Goal: Task Accomplishment & Management: Use online tool/utility

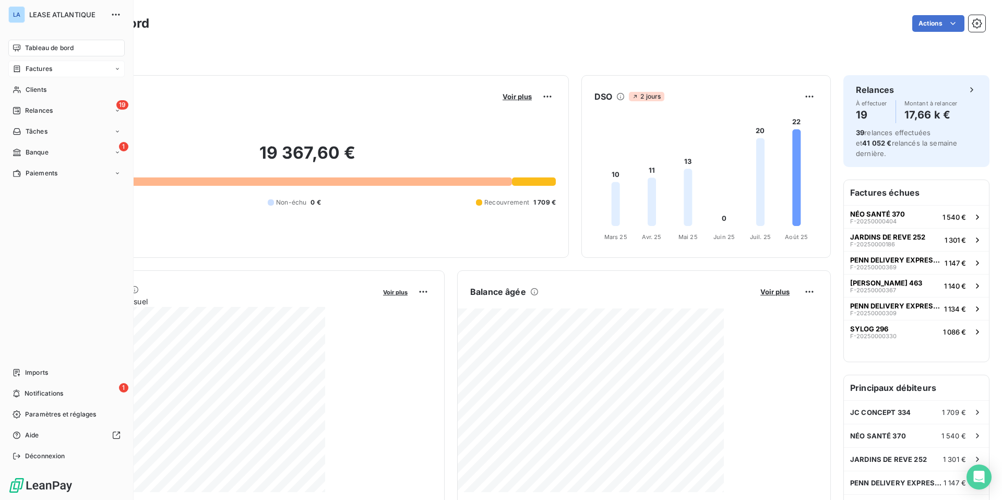
click at [42, 68] on span "Factures" at bounding box center [39, 68] width 27 height 9
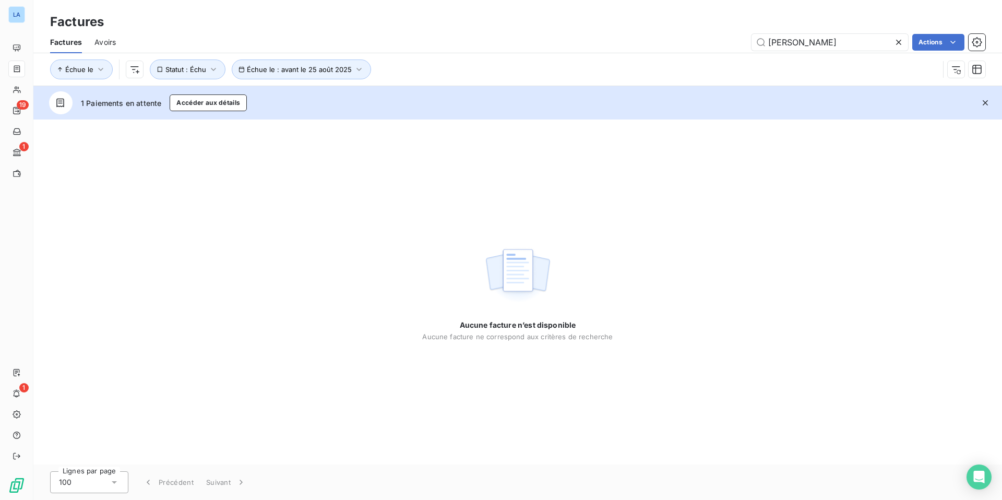
type input "james"
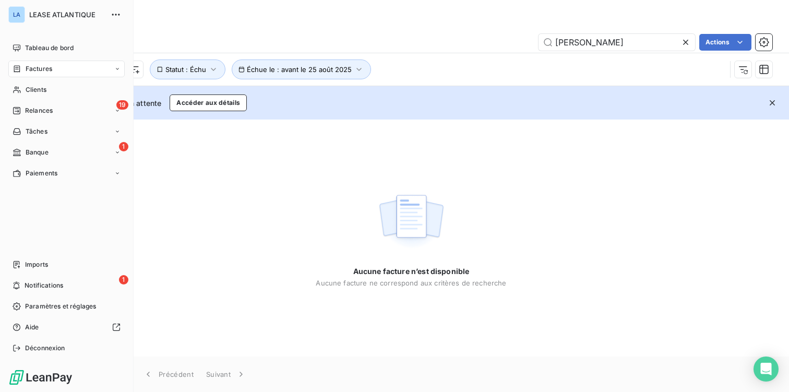
click at [28, 66] on span "Factures" at bounding box center [39, 68] width 27 height 9
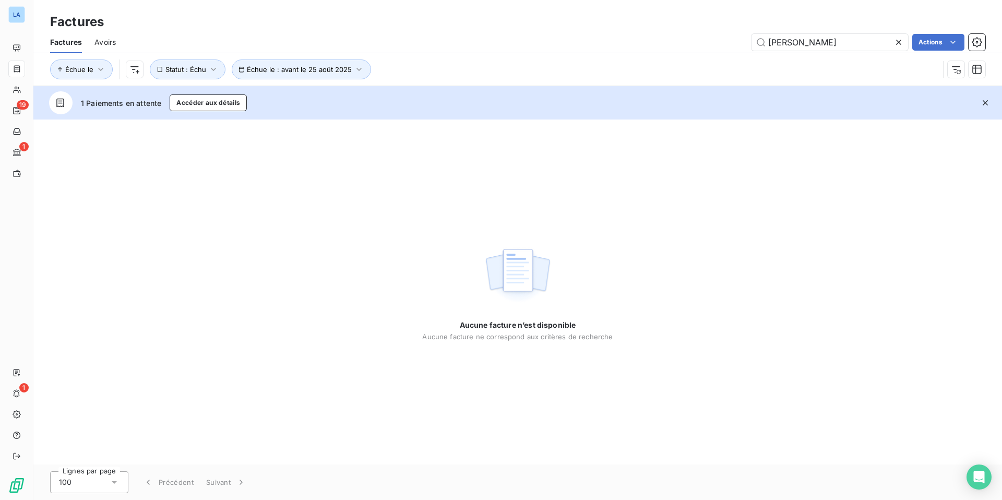
click at [789, 40] on icon at bounding box center [898, 42] width 5 height 5
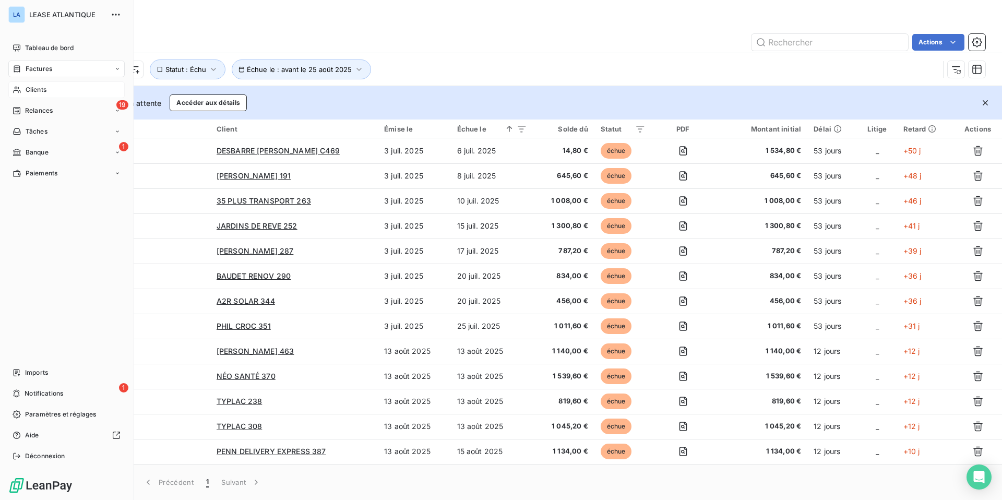
click at [38, 90] on span "Clients" at bounding box center [36, 89] width 21 height 9
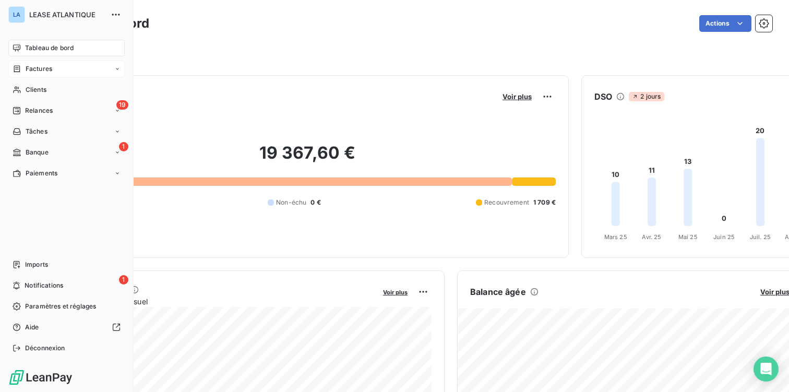
click at [40, 67] on span "Factures" at bounding box center [39, 68] width 27 height 9
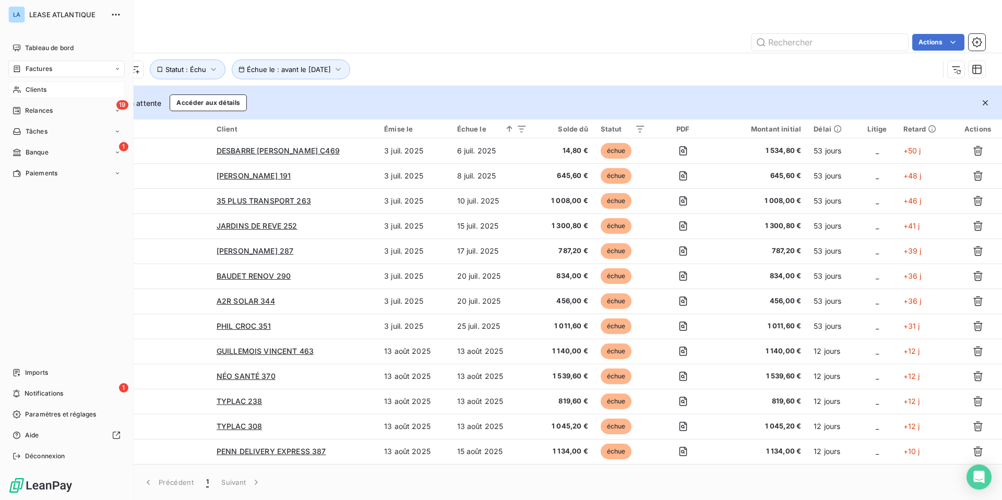
click at [32, 89] on span "Clients" at bounding box center [36, 89] width 21 height 9
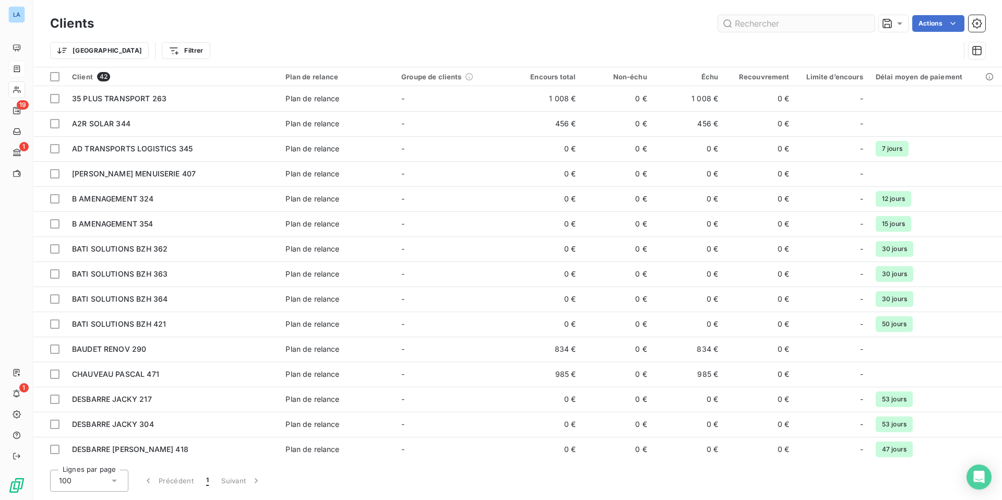
click at [774, 25] on input "text" at bounding box center [796, 23] width 157 height 17
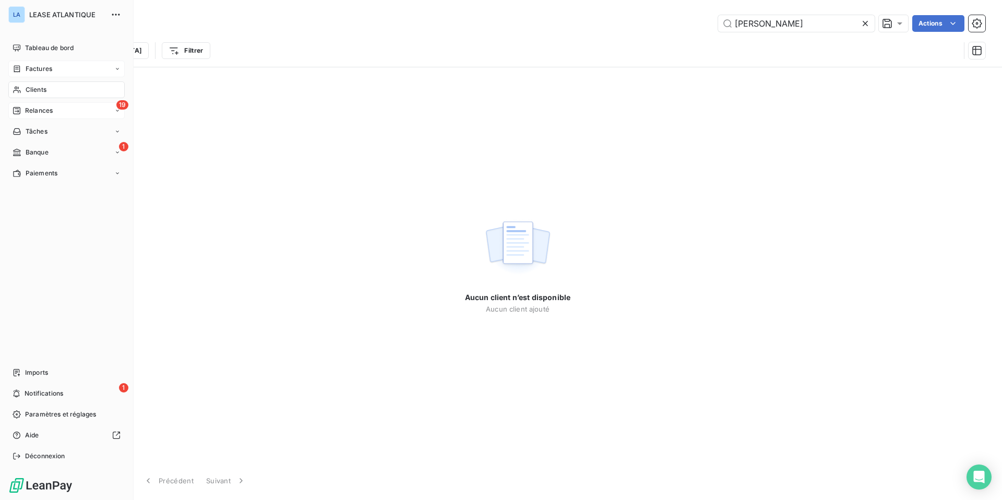
type input "[PERSON_NAME]"
click at [41, 115] on span "Relances" at bounding box center [39, 110] width 28 height 9
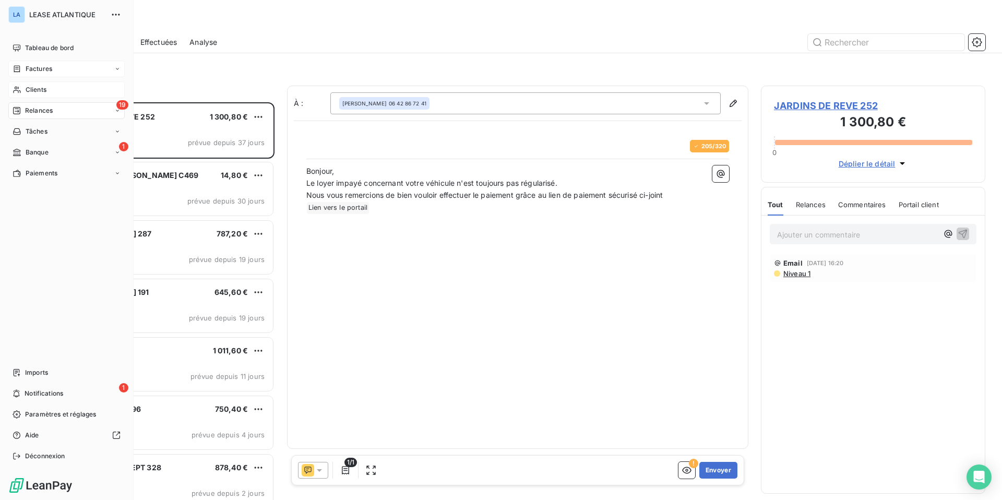
click at [26, 87] on span "Clients" at bounding box center [36, 89] width 21 height 9
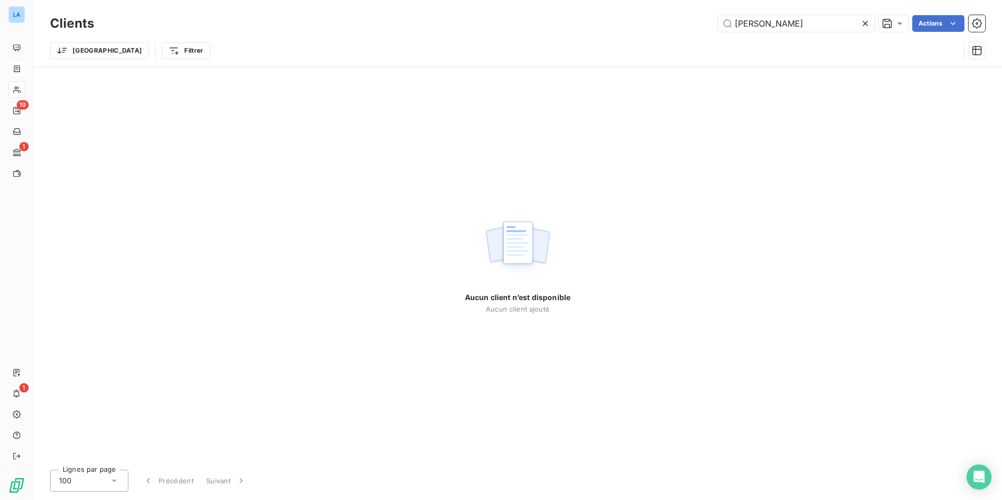
click at [865, 23] on icon at bounding box center [865, 23] width 10 height 10
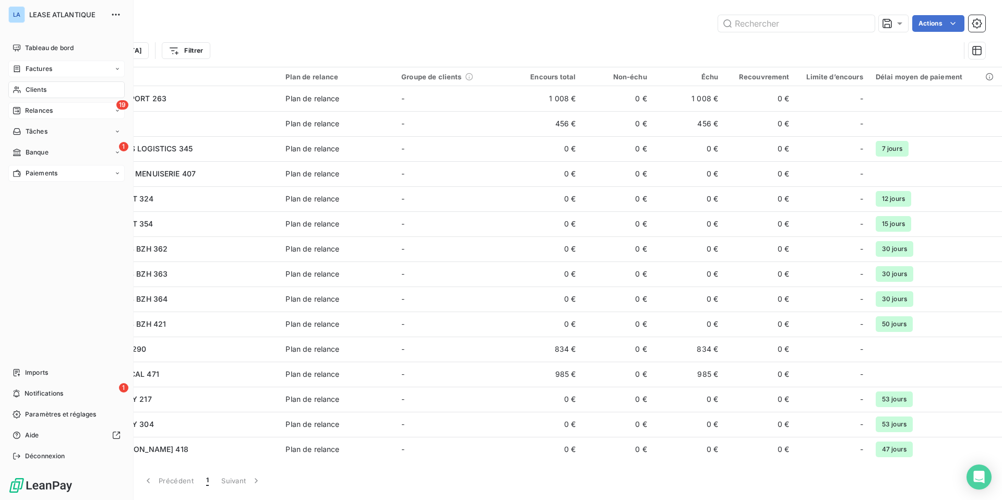
click at [33, 173] on span "Paiements" at bounding box center [42, 173] width 32 height 9
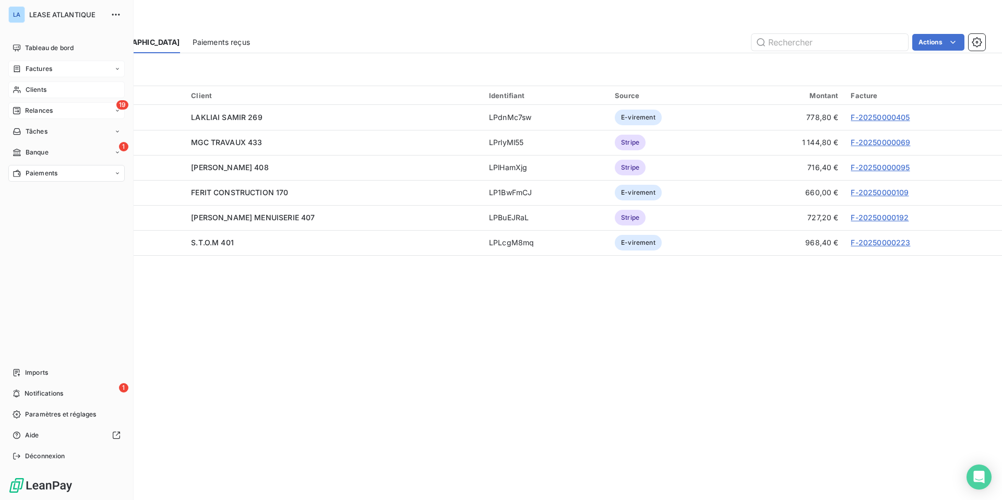
click at [35, 68] on span "Factures" at bounding box center [39, 68] width 27 height 9
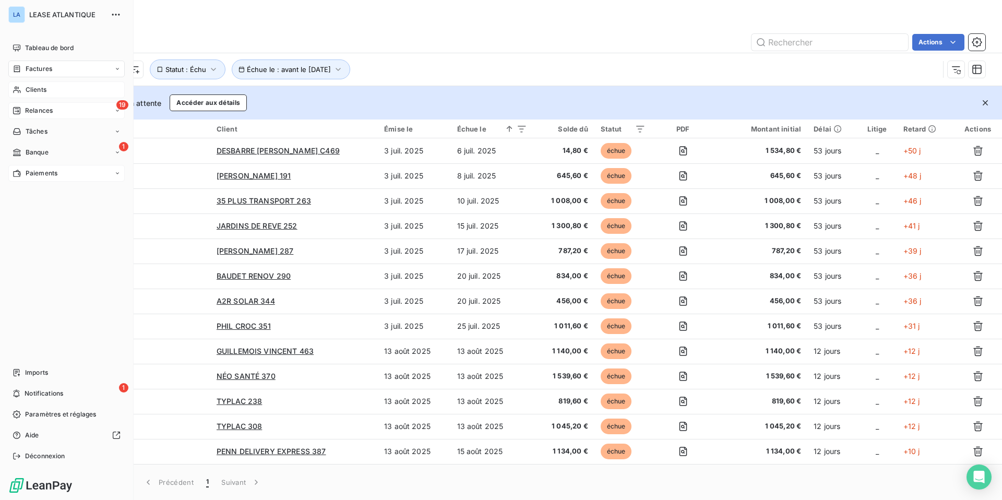
click at [36, 89] on span "Clients" at bounding box center [36, 89] width 21 height 9
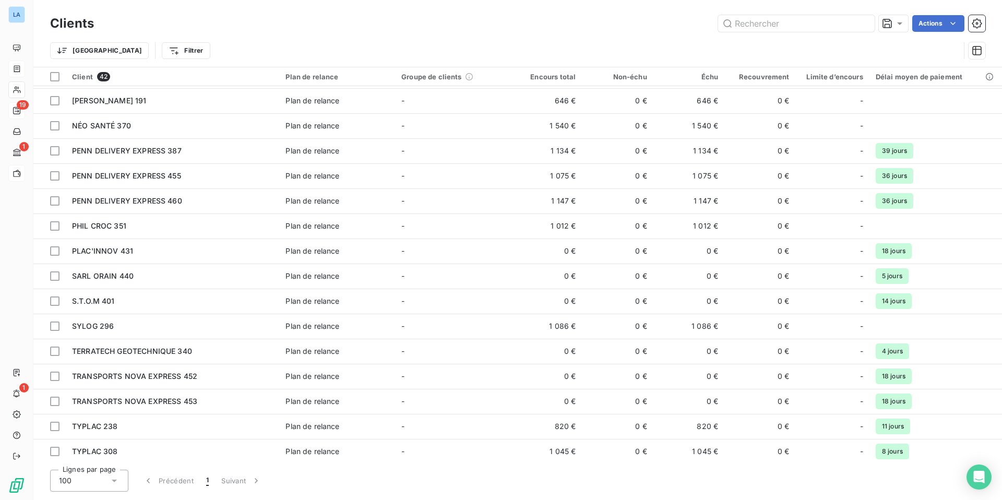
scroll to position [677, 0]
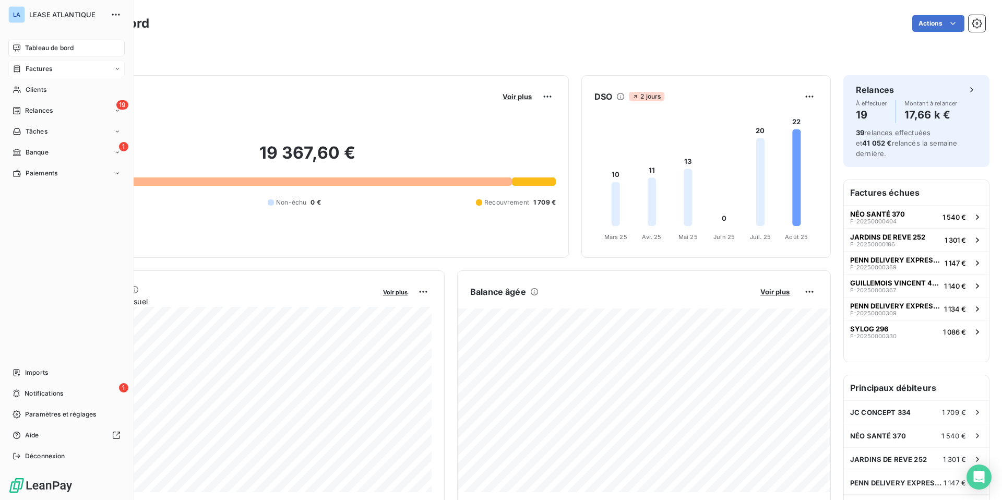
click at [40, 71] on span "Factures" at bounding box center [39, 68] width 27 height 9
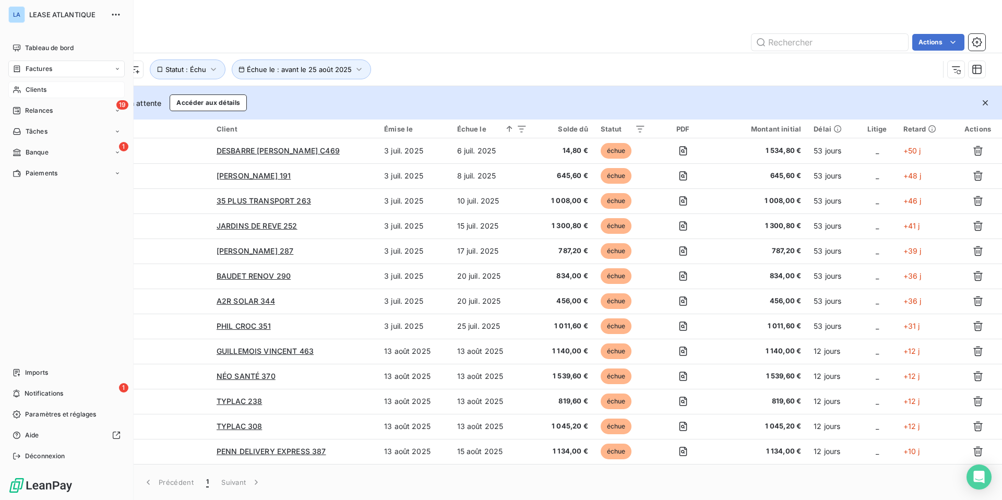
click at [29, 88] on span "Clients" at bounding box center [36, 89] width 21 height 9
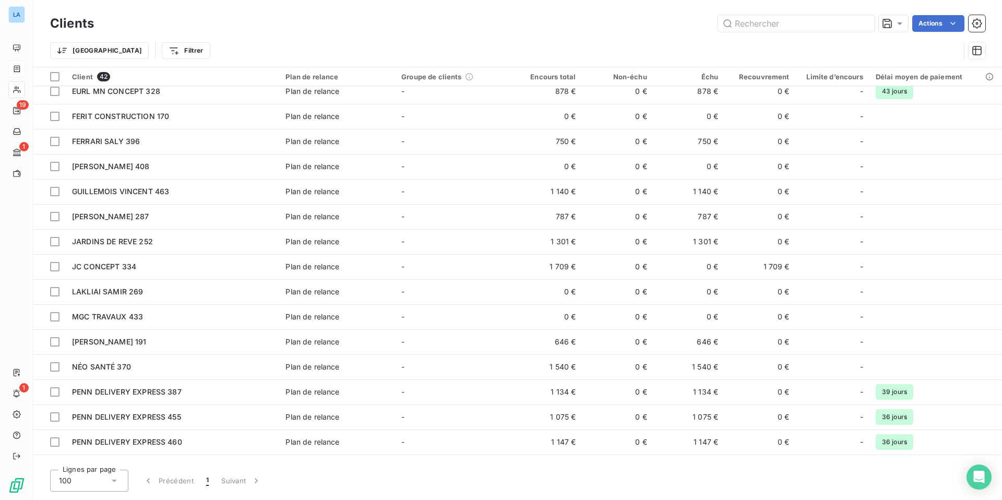
scroll to position [435, 0]
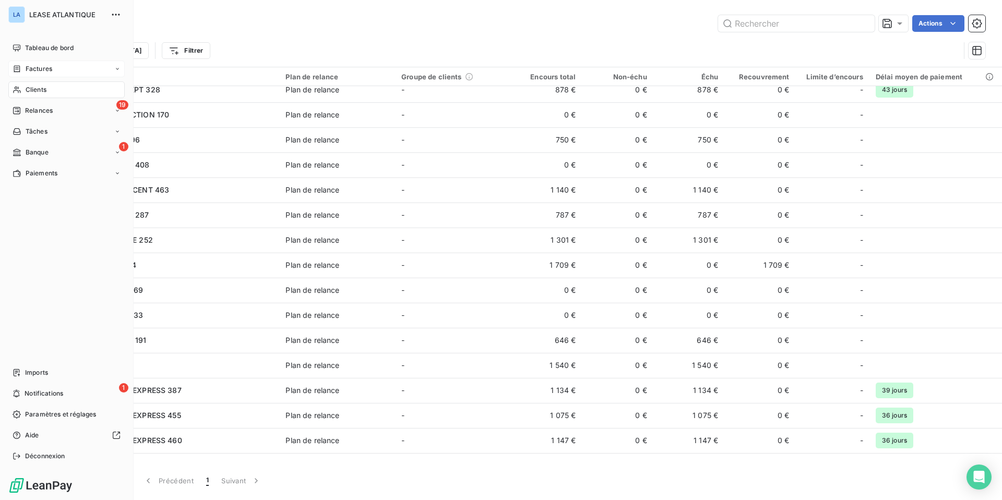
click at [38, 68] on span "Factures" at bounding box center [39, 68] width 27 height 9
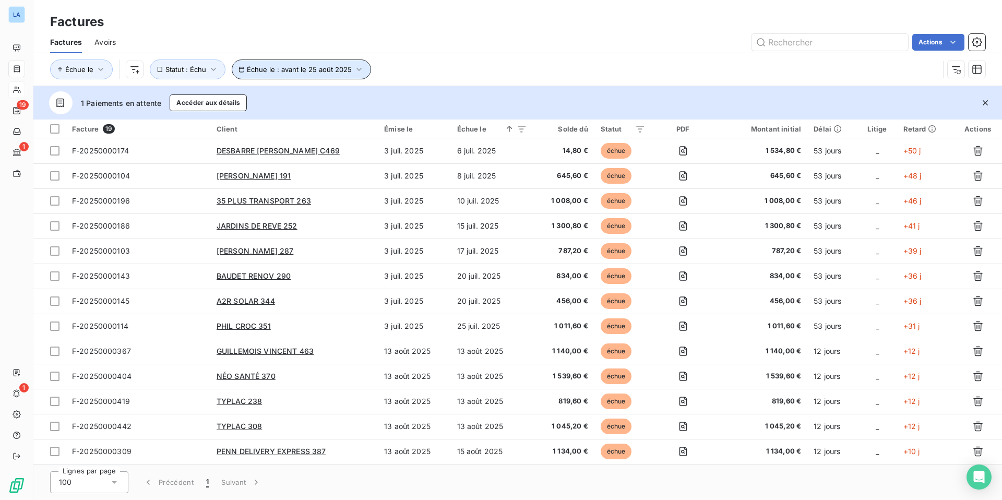
click at [356, 70] on icon "button" at bounding box center [359, 69] width 10 height 10
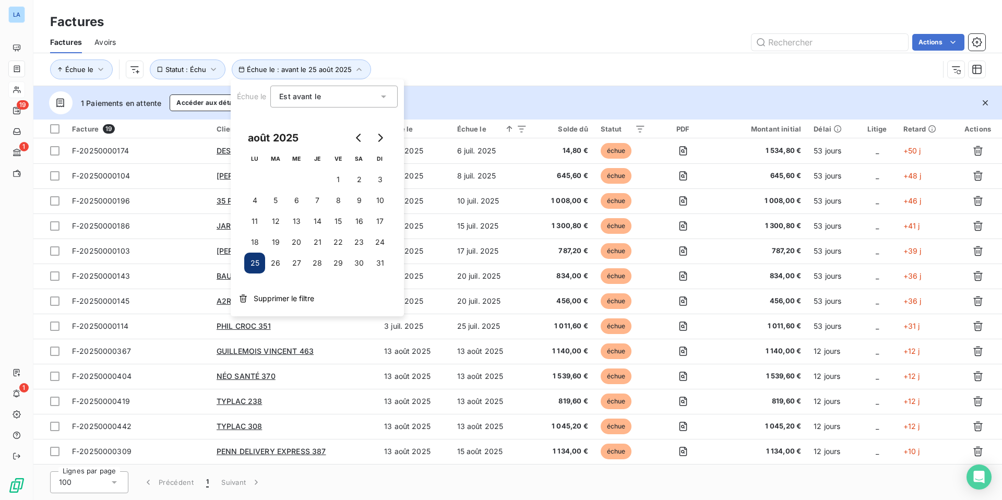
click at [433, 75] on div "Échue le Échue le : avant le 25 août 2025 Statut : Échu" at bounding box center [494, 69] width 889 height 20
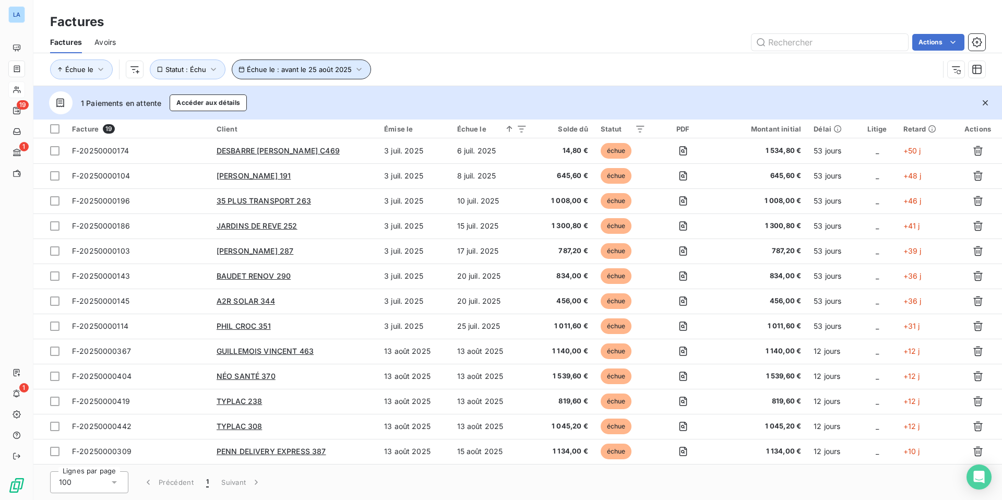
click at [354, 65] on icon "button" at bounding box center [359, 69] width 10 height 10
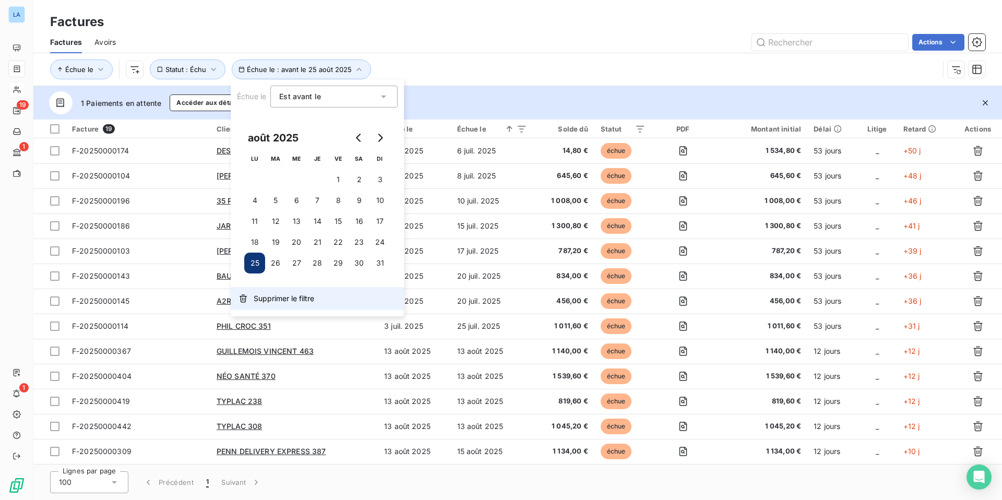
click at [283, 297] on span "Supprimer le filtre" at bounding box center [284, 298] width 61 height 10
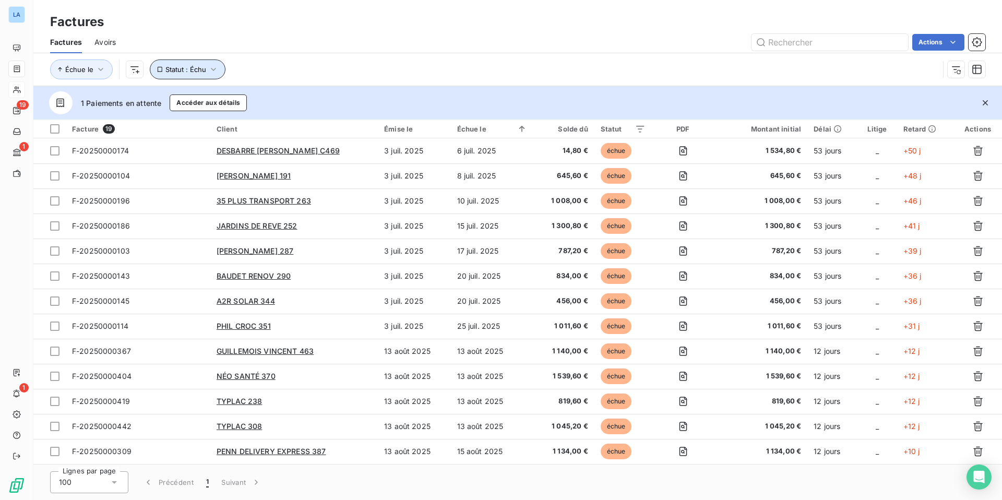
click at [214, 69] on icon "button" at bounding box center [213, 69] width 10 height 10
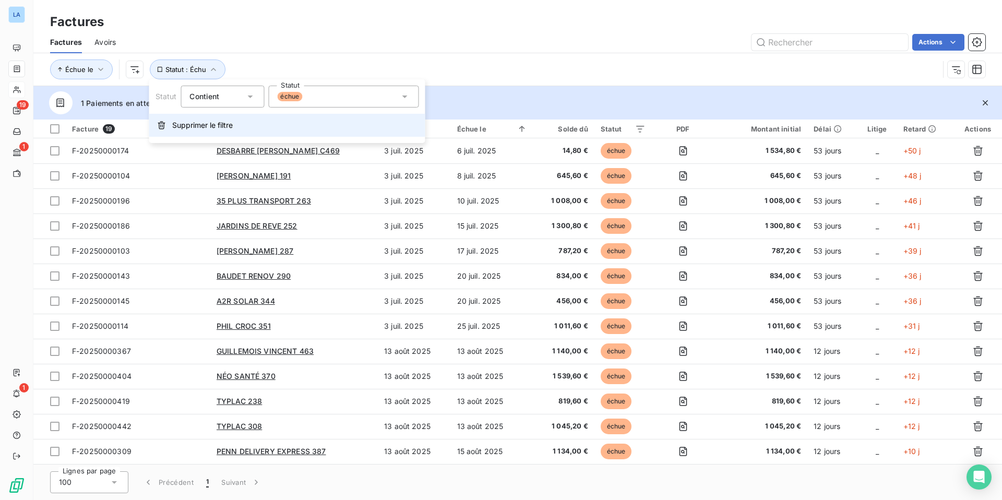
click at [203, 125] on span "Supprimer le filtre" at bounding box center [202, 125] width 61 height 10
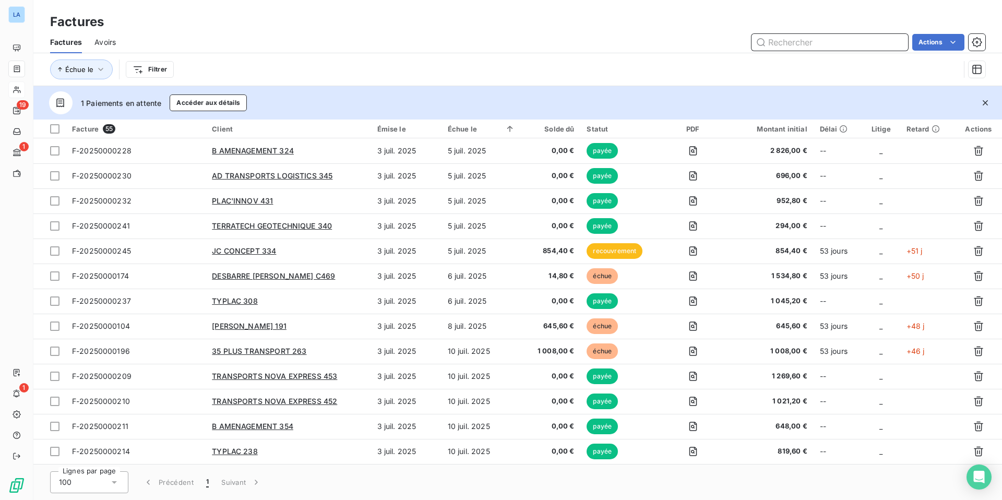
click at [783, 42] on input "text" at bounding box center [829, 42] width 157 height 17
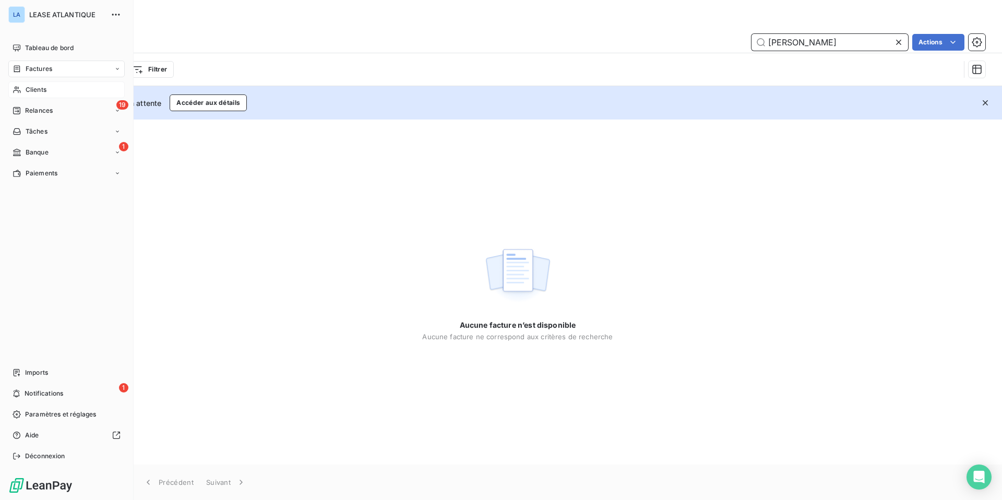
type input "[PERSON_NAME]"
click at [40, 67] on span "Factures" at bounding box center [39, 68] width 27 height 9
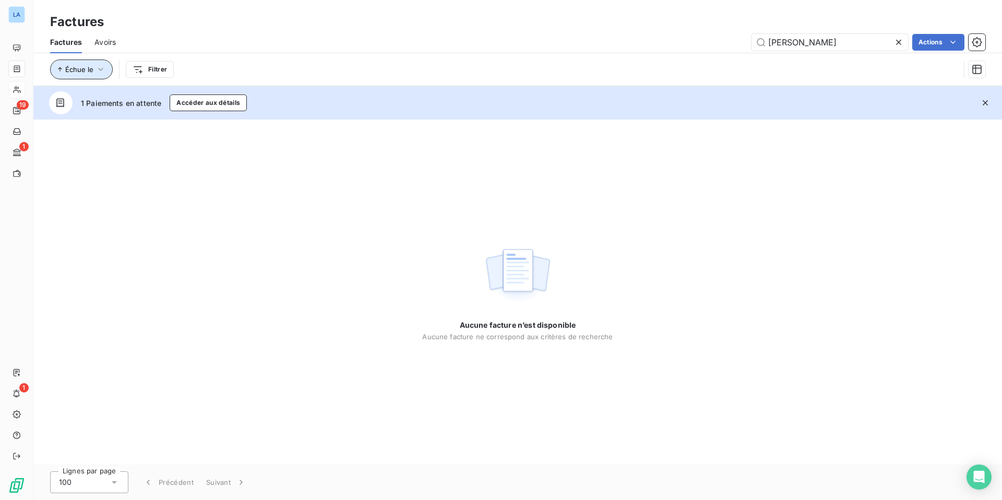
click at [99, 70] on icon "button" at bounding box center [100, 69] width 10 height 10
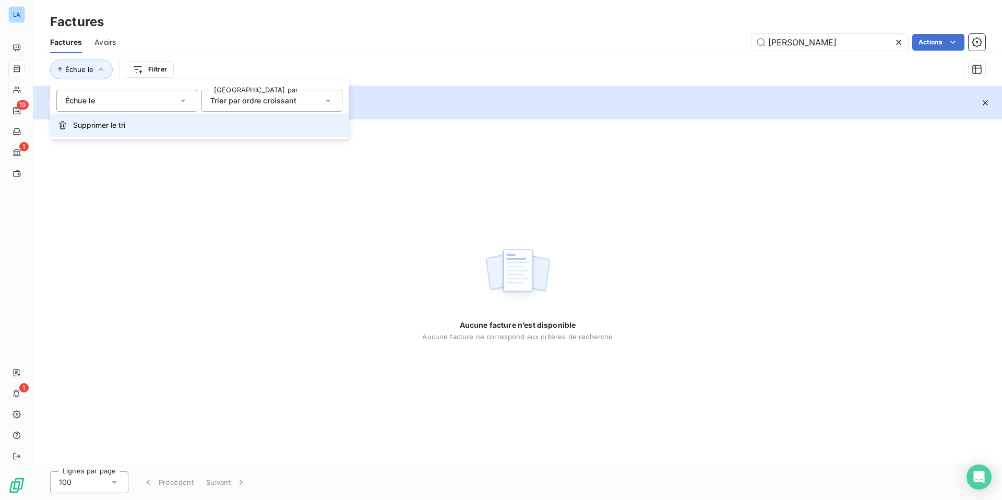
click at [87, 125] on span "Supprimer le tri" at bounding box center [99, 125] width 52 height 10
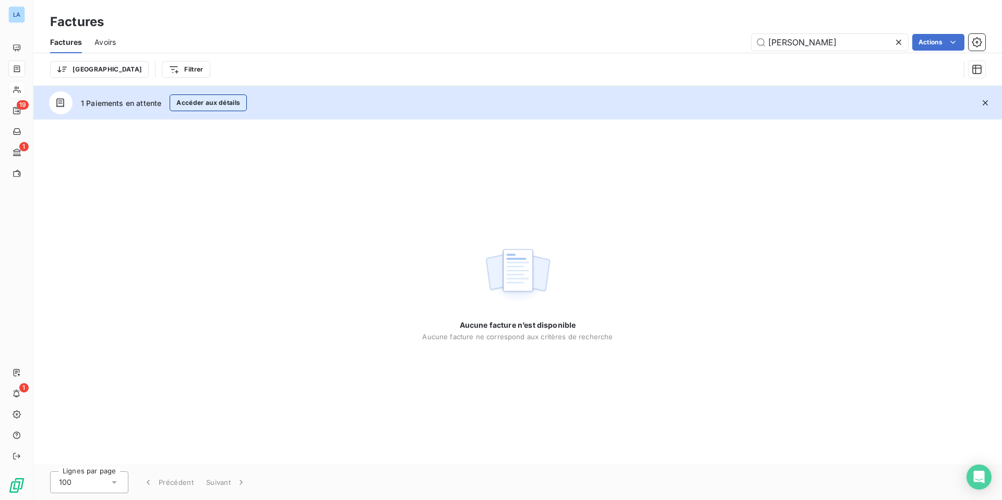
click at [201, 102] on button "Accéder aux détails" at bounding box center [208, 102] width 77 height 17
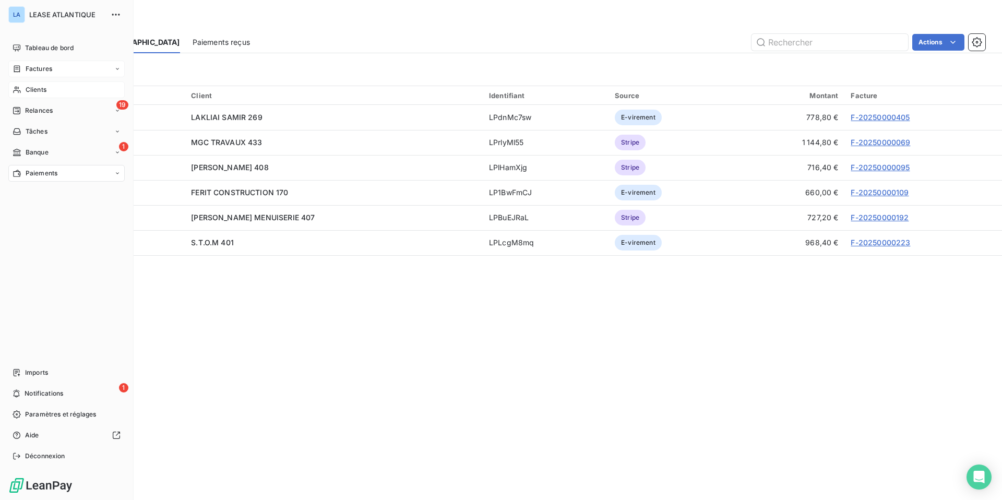
click at [40, 66] on span "Factures" at bounding box center [39, 68] width 27 height 9
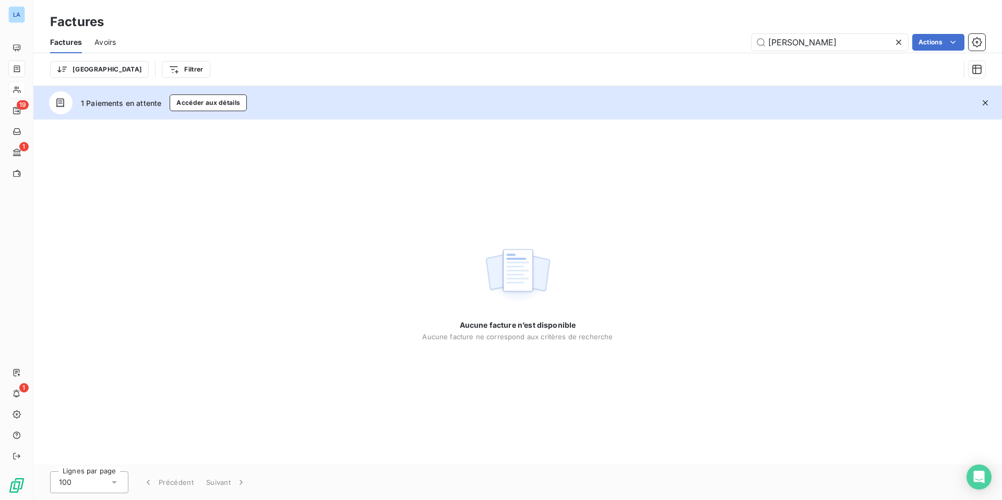
click at [898, 40] on icon at bounding box center [898, 42] width 10 height 10
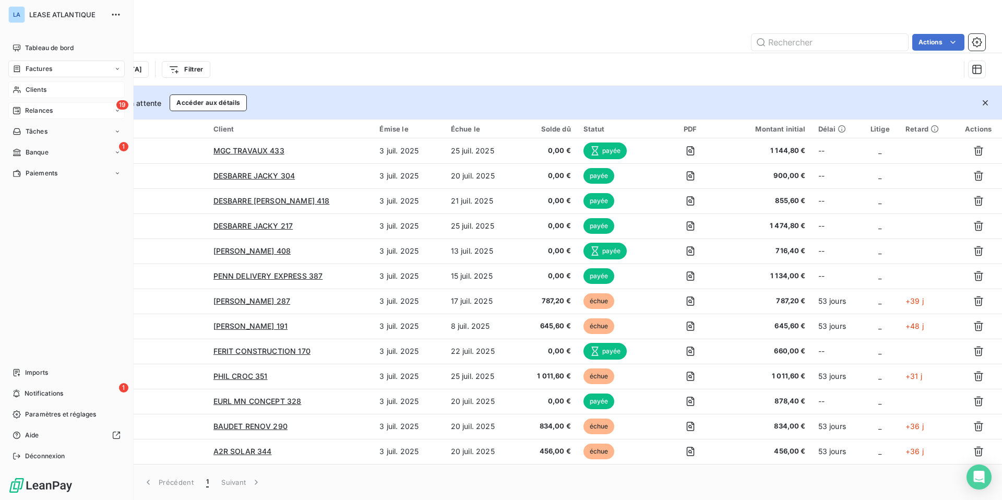
click at [35, 111] on span "Relances" at bounding box center [39, 110] width 28 height 9
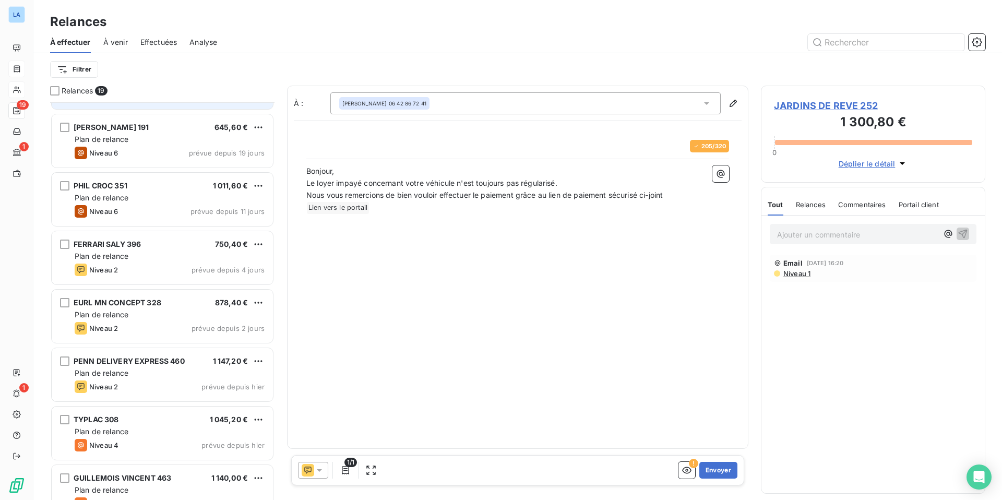
scroll to position [168, 0]
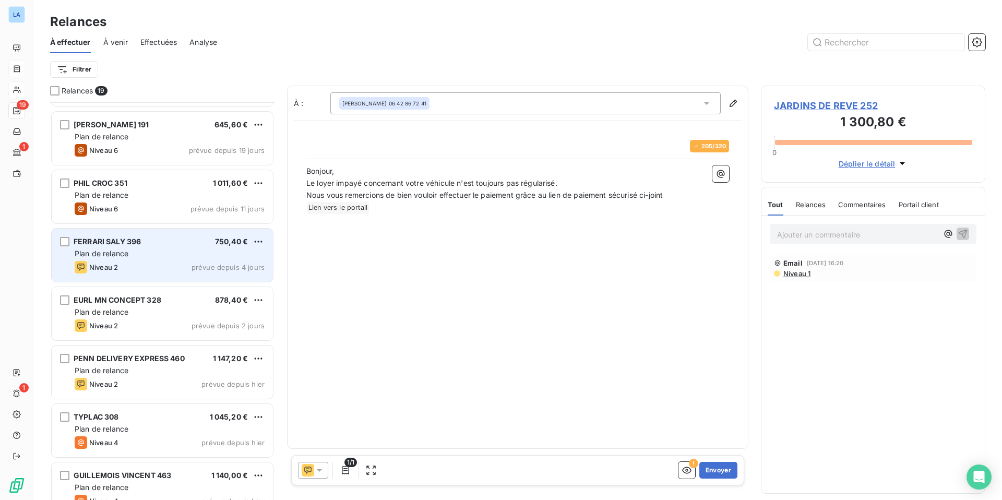
click at [132, 258] on div "Plan de relance" at bounding box center [170, 253] width 190 height 10
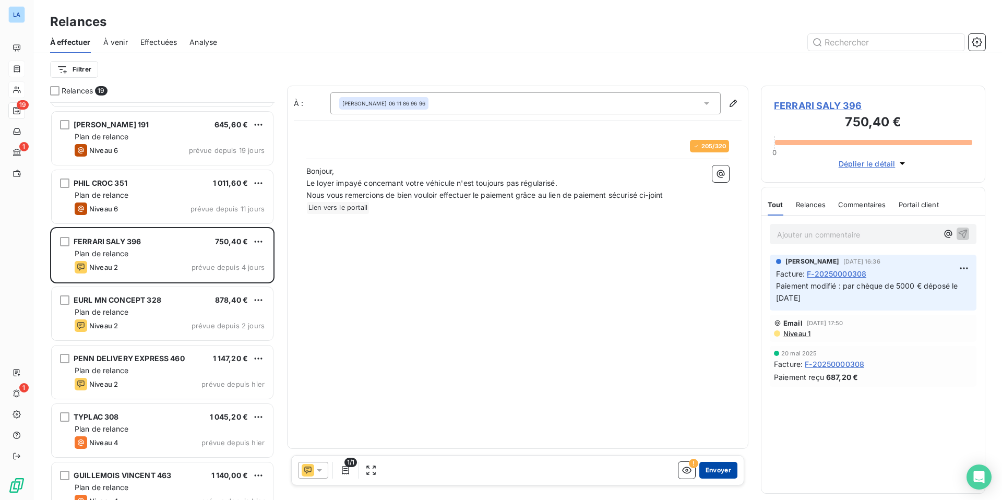
click at [713, 468] on button "Envoyer" at bounding box center [718, 470] width 38 height 17
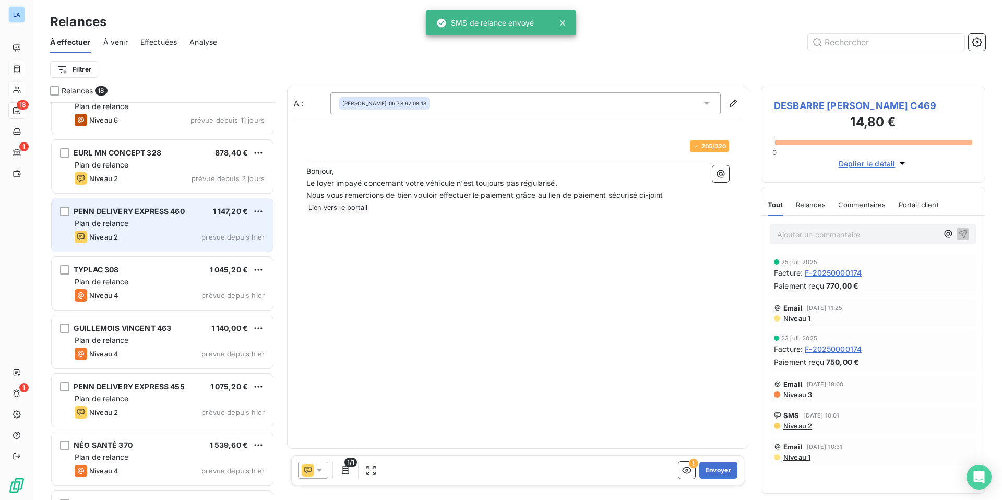
scroll to position [261, 0]
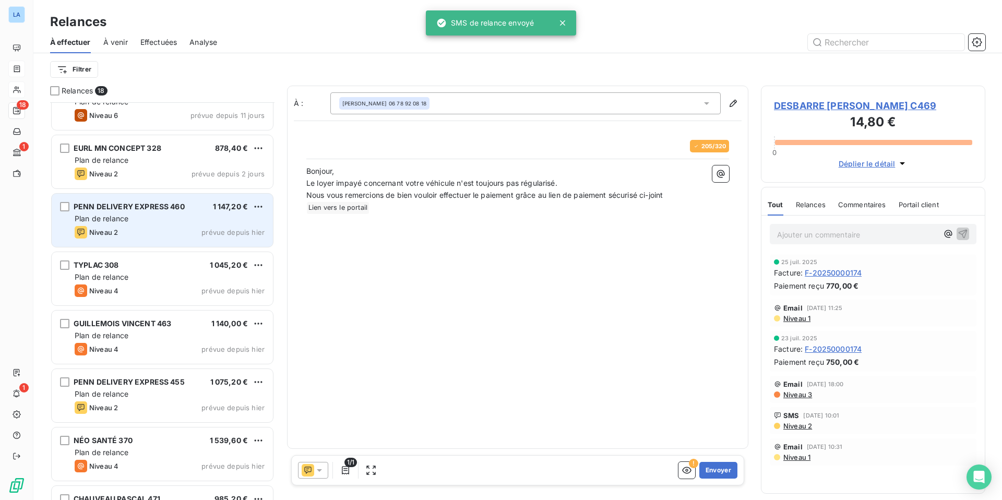
click at [158, 208] on span "PENN DELIVERY EXPRESS 460" at bounding box center [129, 206] width 111 height 9
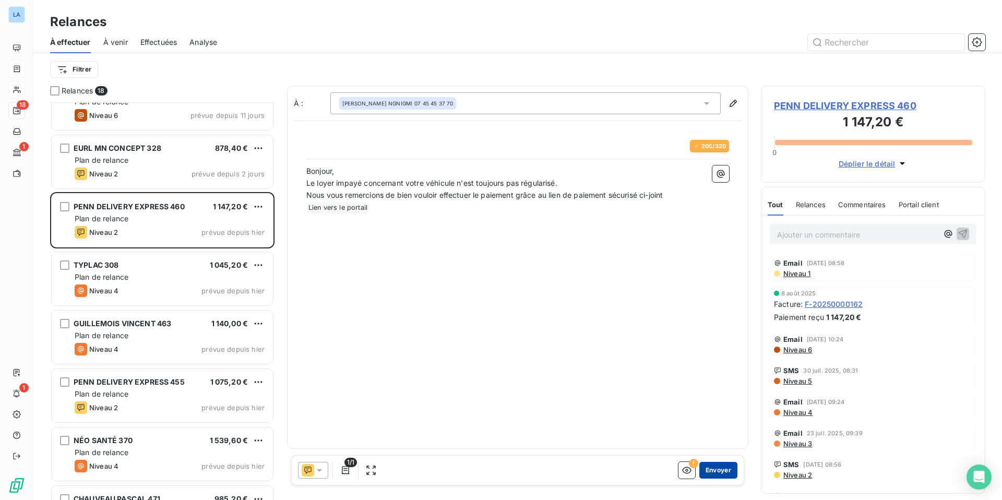
click at [722, 473] on button "Envoyer" at bounding box center [718, 470] width 38 height 17
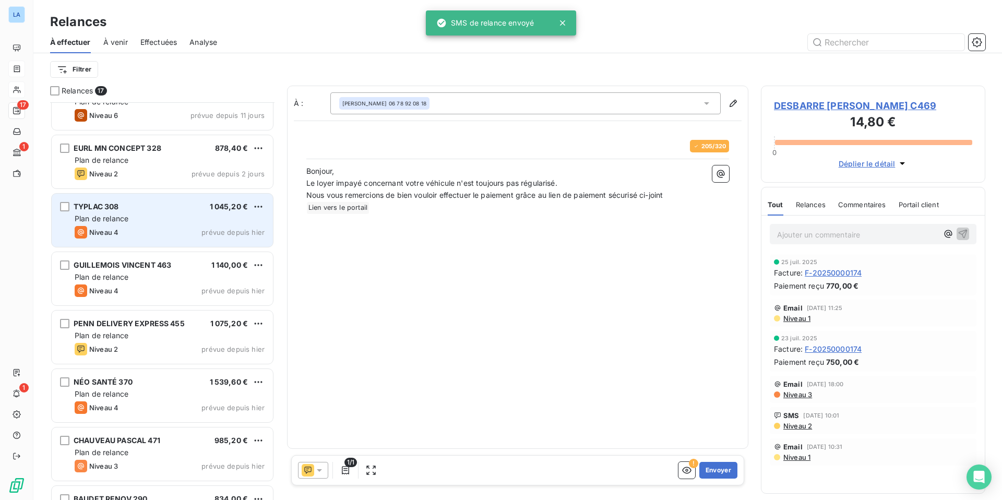
click at [134, 223] on div "Plan de relance" at bounding box center [170, 218] width 190 height 10
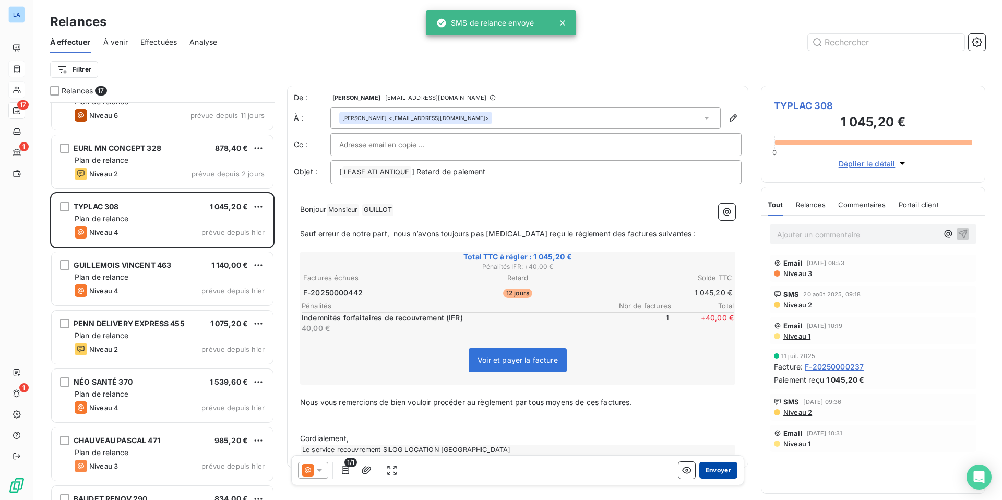
click at [711, 466] on button "Envoyer" at bounding box center [718, 470] width 38 height 17
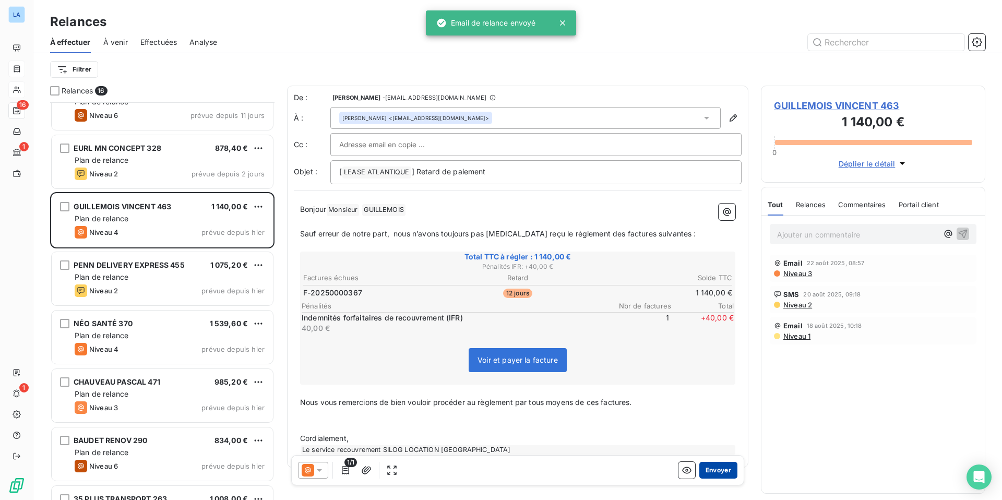
click at [718, 468] on button "Envoyer" at bounding box center [718, 470] width 38 height 17
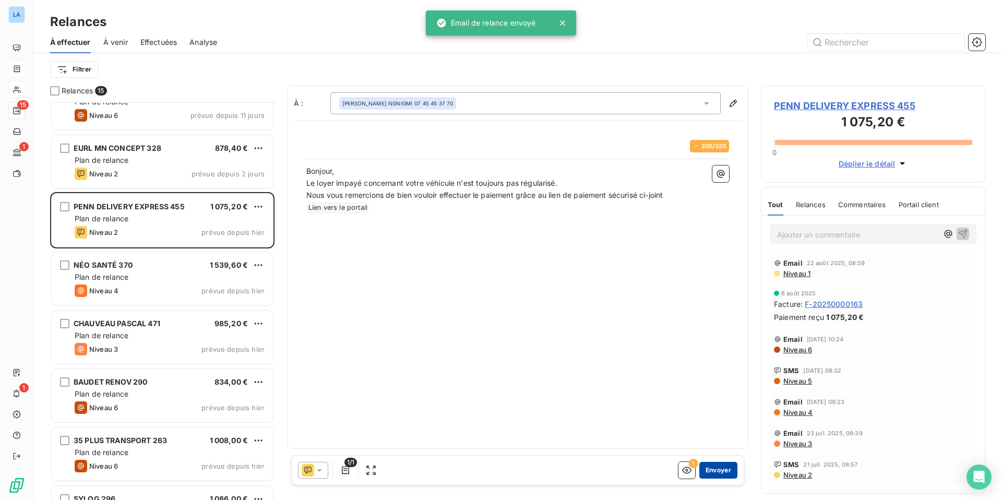
click at [723, 472] on button "Envoyer" at bounding box center [718, 470] width 38 height 17
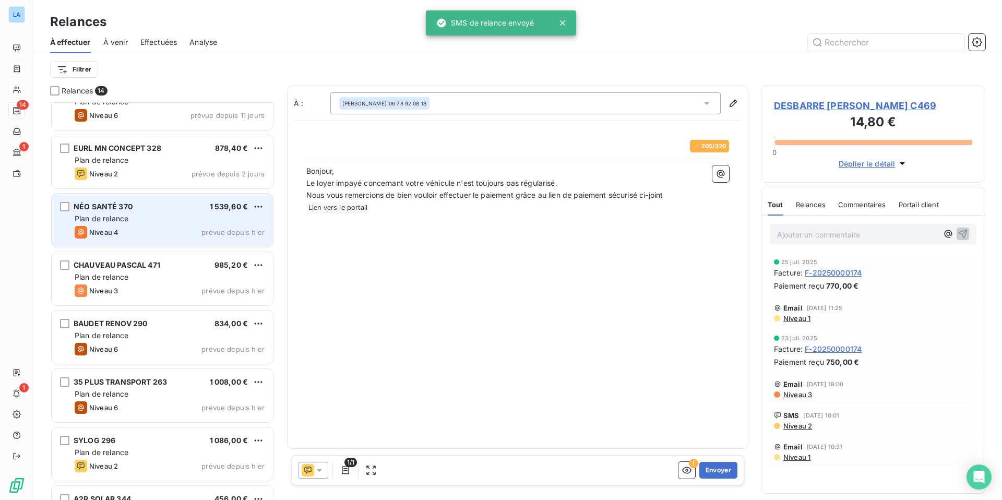
click at [205, 232] on span "prévue depuis hier" at bounding box center [232, 232] width 63 height 8
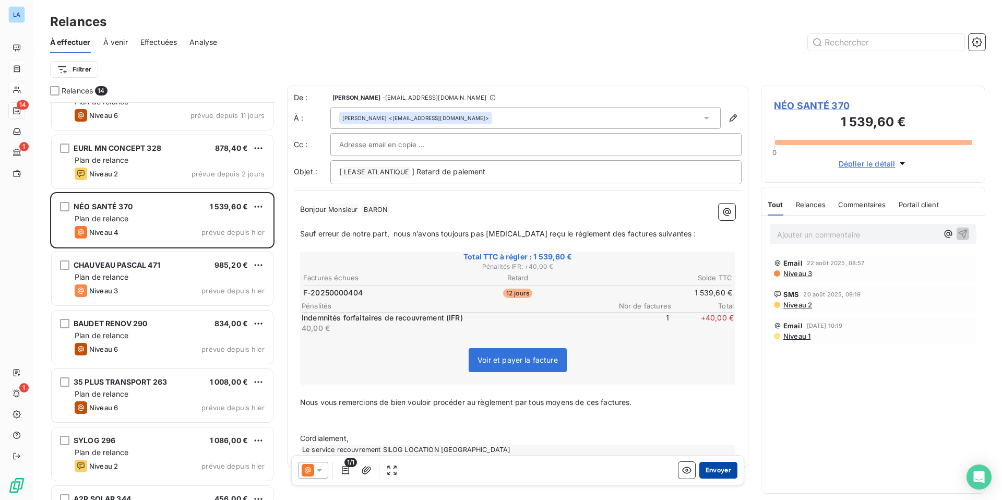
click at [719, 471] on button "Envoyer" at bounding box center [718, 470] width 38 height 17
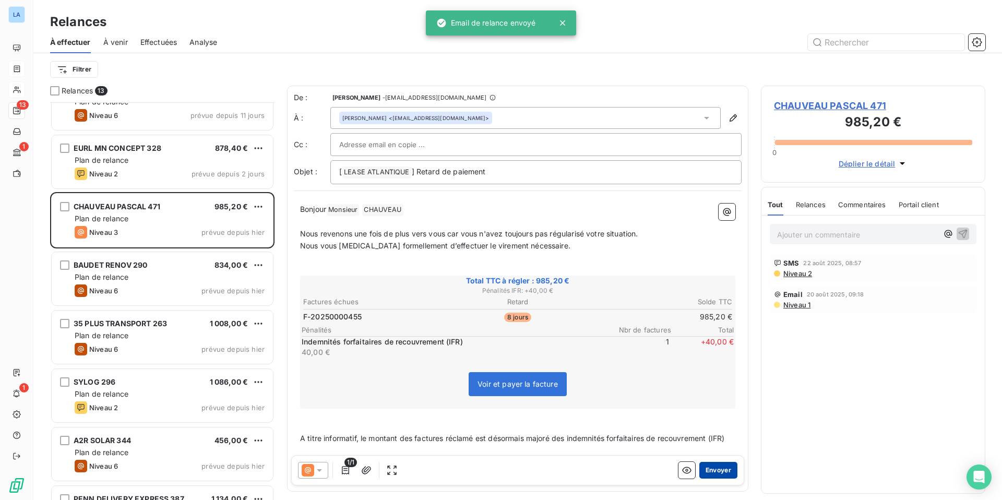
click at [721, 470] on button "Envoyer" at bounding box center [718, 470] width 38 height 17
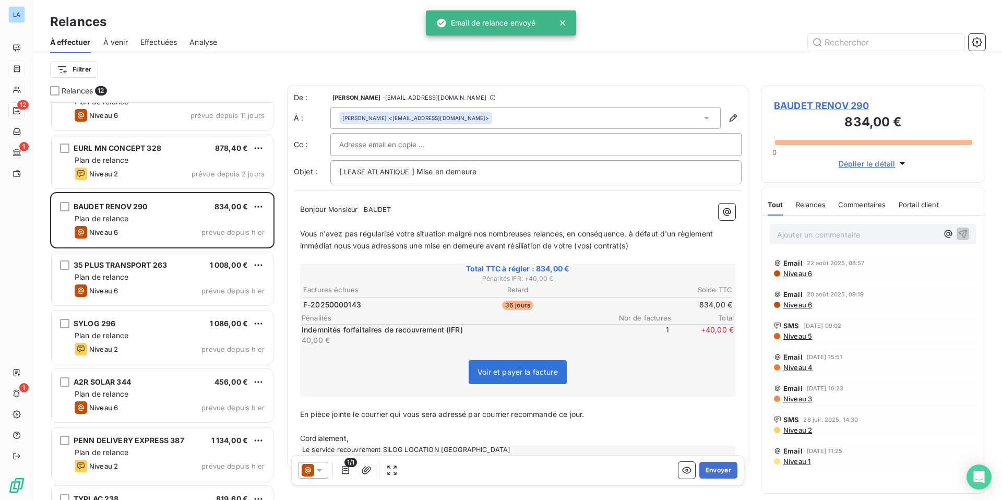
click at [721, 470] on button "Envoyer" at bounding box center [718, 470] width 38 height 17
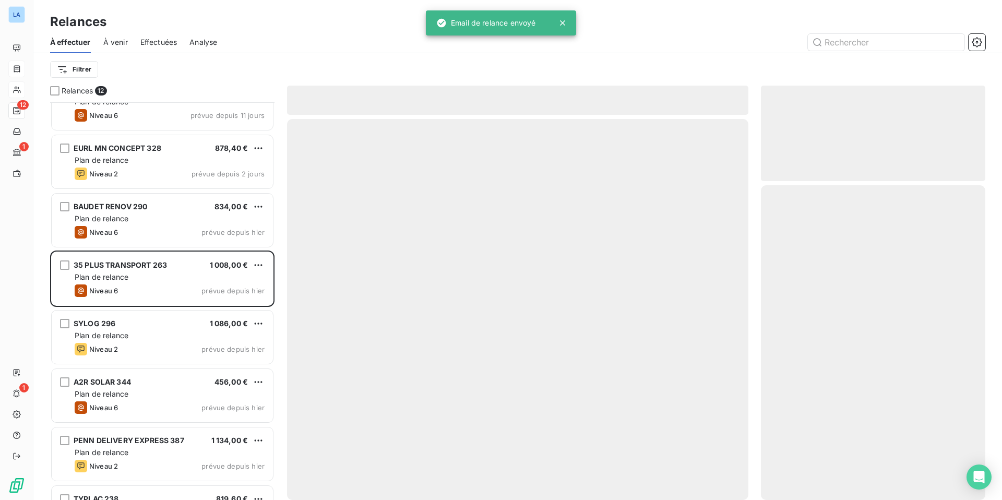
scroll to position [245, 0]
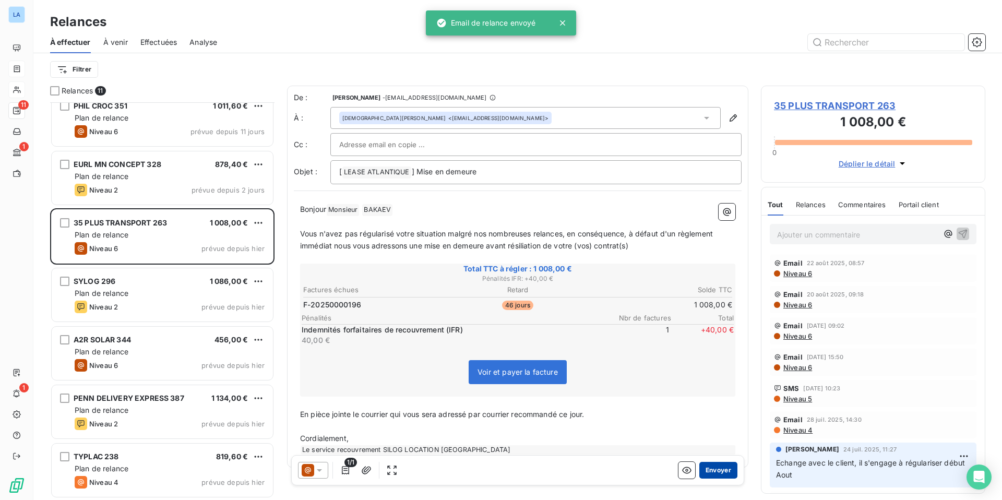
click at [721, 470] on button "Envoyer" at bounding box center [718, 470] width 38 height 17
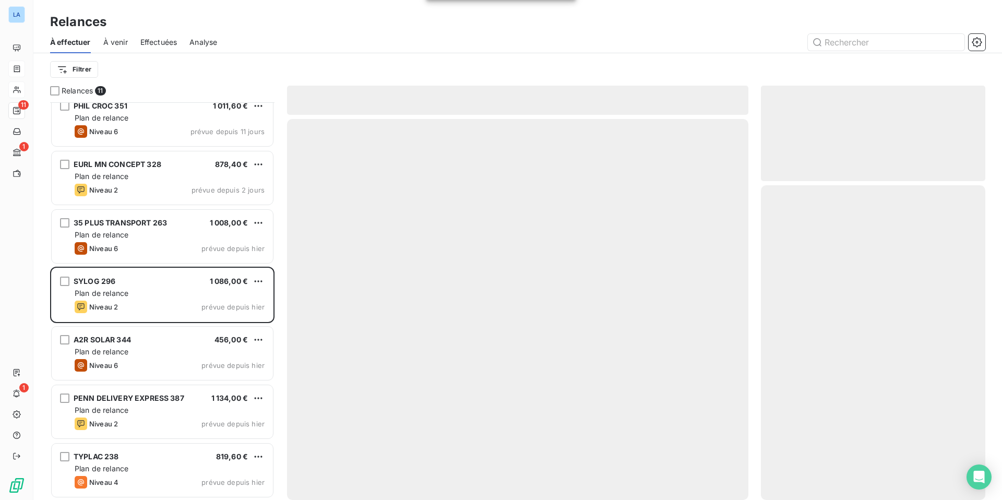
scroll to position [187, 0]
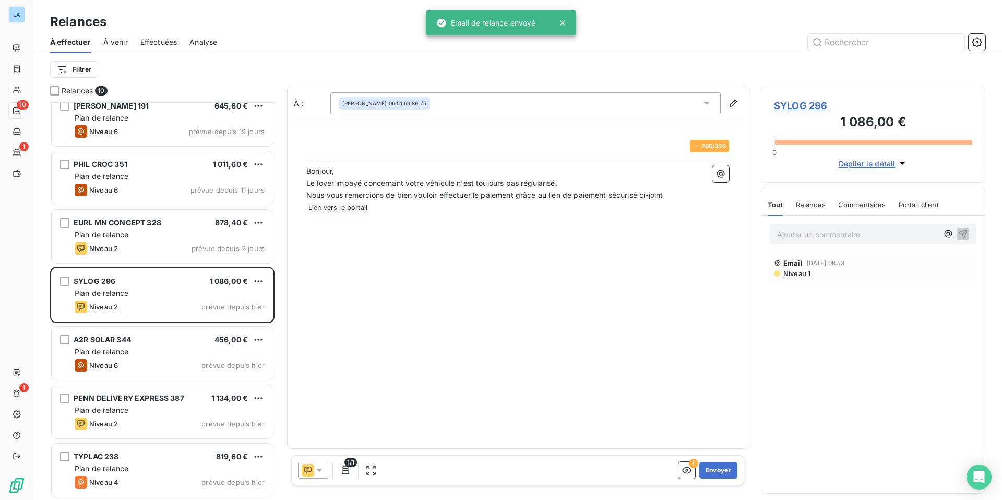
click at [721, 470] on button "Envoyer" at bounding box center [718, 470] width 38 height 17
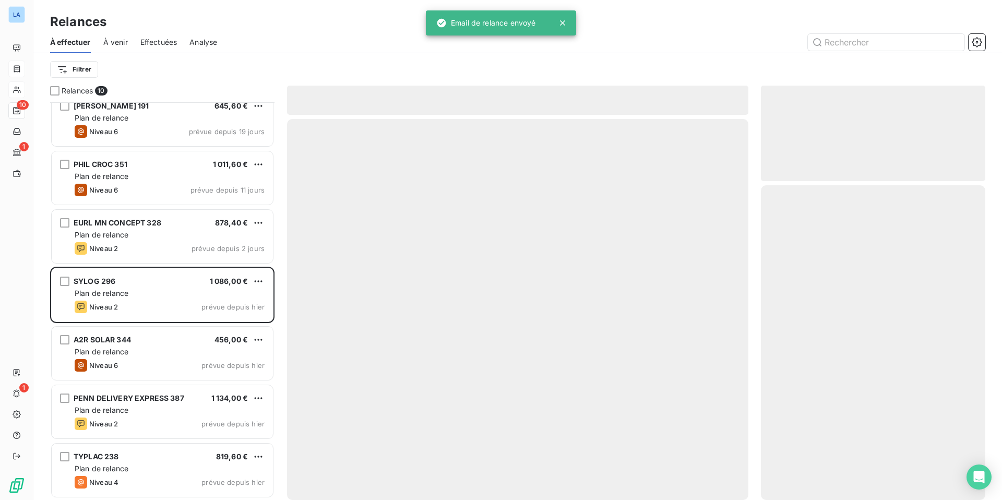
scroll to position [128, 0]
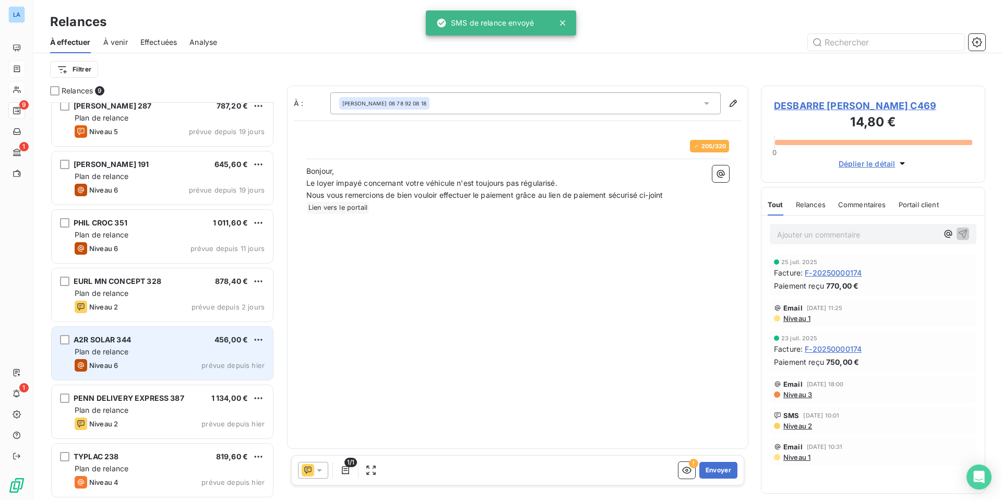
click at [136, 360] on div "Niveau 6 prévue depuis hier" at bounding box center [170, 365] width 190 height 13
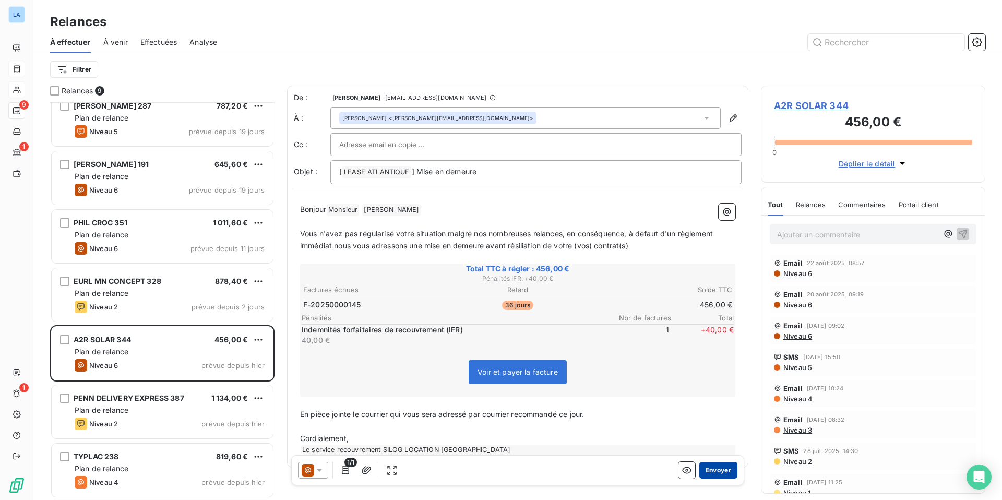
click at [719, 470] on button "Envoyer" at bounding box center [718, 470] width 38 height 17
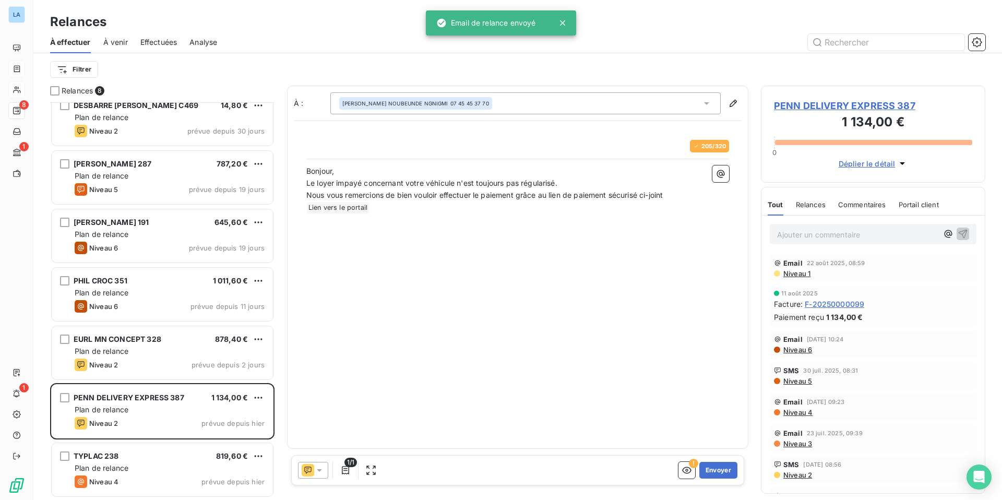
scroll to position [70, 0]
click at [719, 470] on button "Envoyer" at bounding box center [718, 470] width 38 height 17
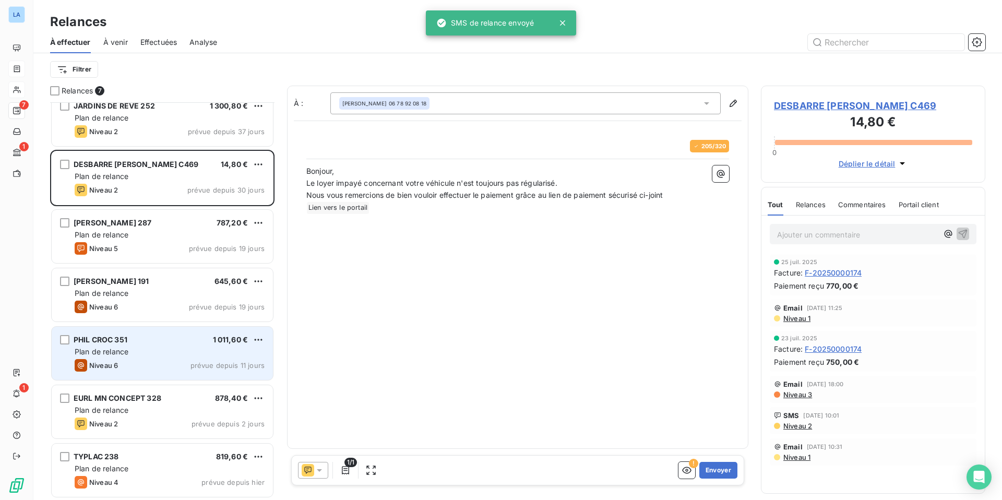
scroll to position [12, 0]
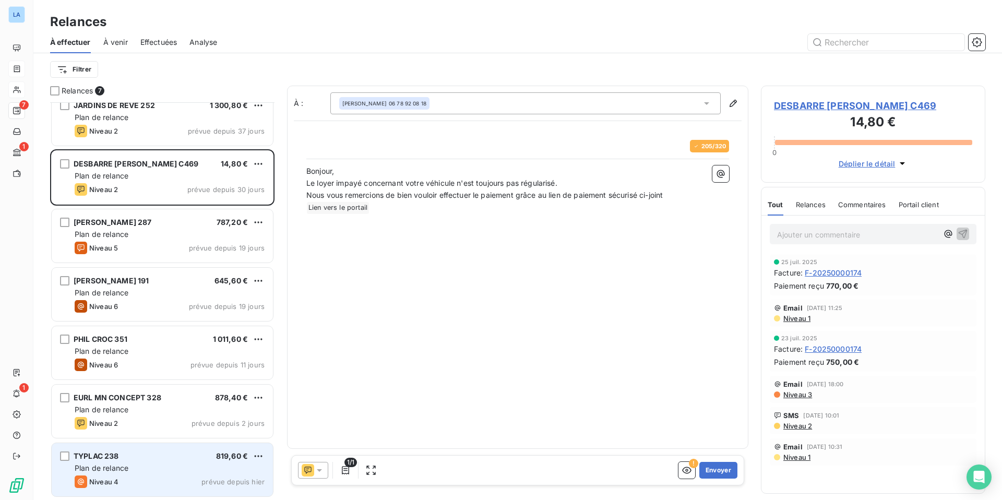
click at [192, 471] on div "Plan de relance" at bounding box center [170, 468] width 190 height 10
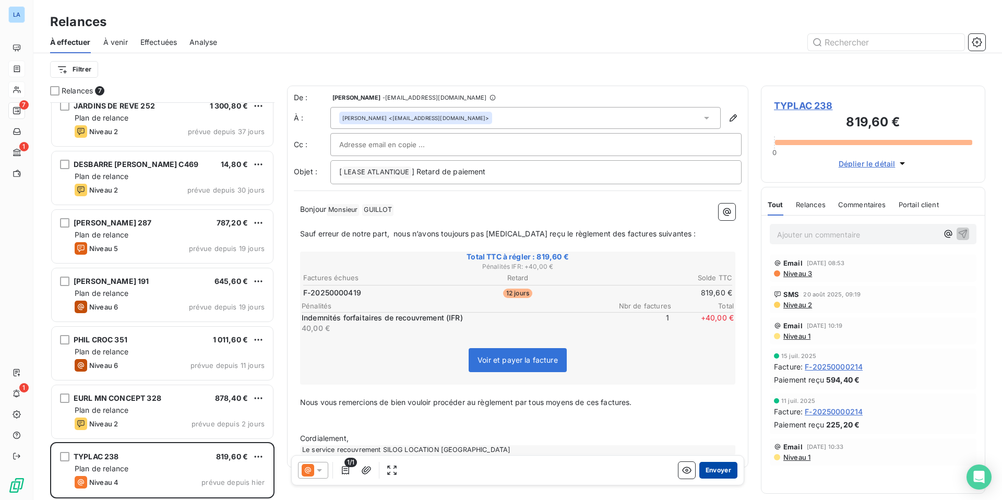
click at [715, 468] on button "Envoyer" at bounding box center [718, 470] width 38 height 17
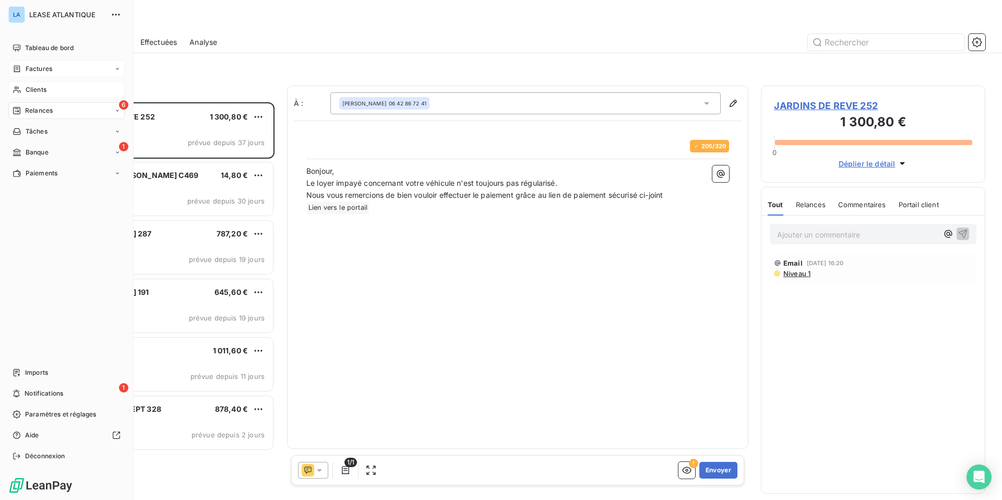
click at [29, 65] on span "Factures" at bounding box center [39, 68] width 27 height 9
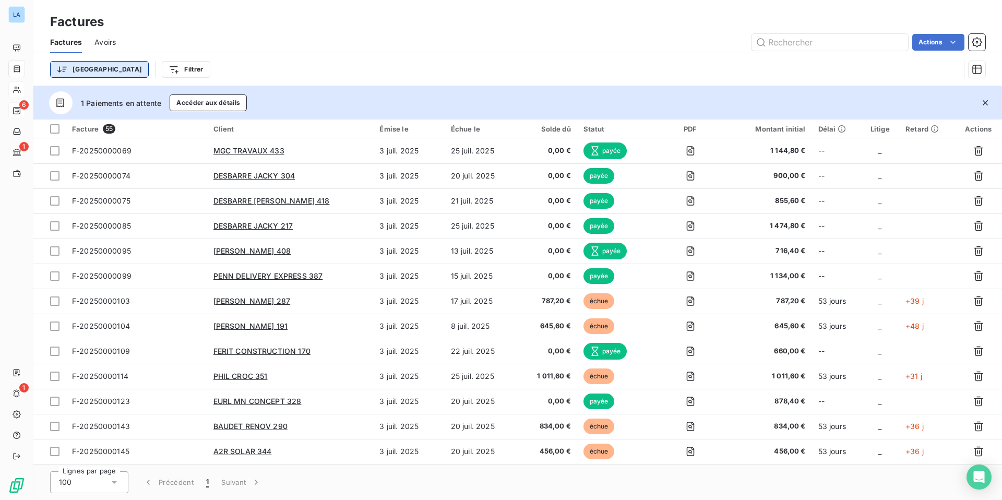
click at [77, 68] on html "LA 6 1 1 Factures Factures Avoirs Actions Trier Filtrer 1 Paiements en attente …" at bounding box center [501, 250] width 1002 height 500
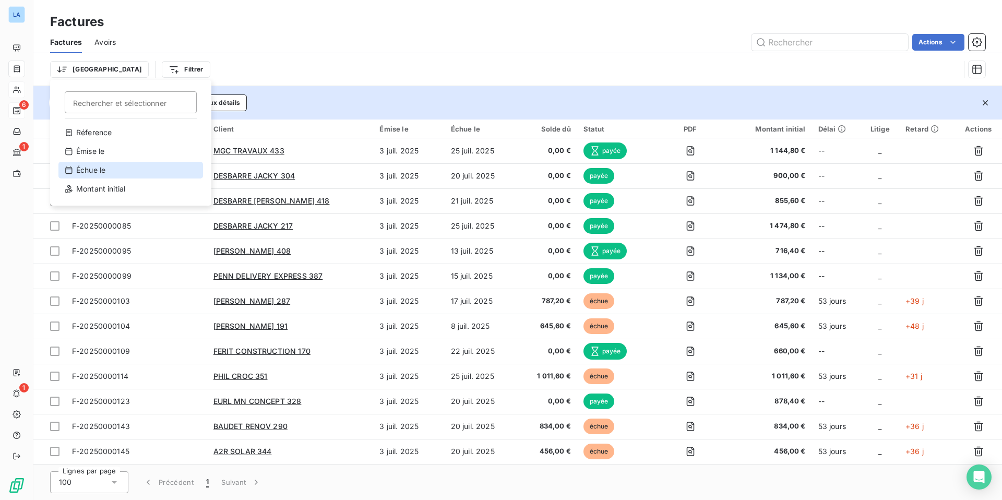
click at [84, 168] on div "Échue le" at bounding box center [130, 170] width 145 height 17
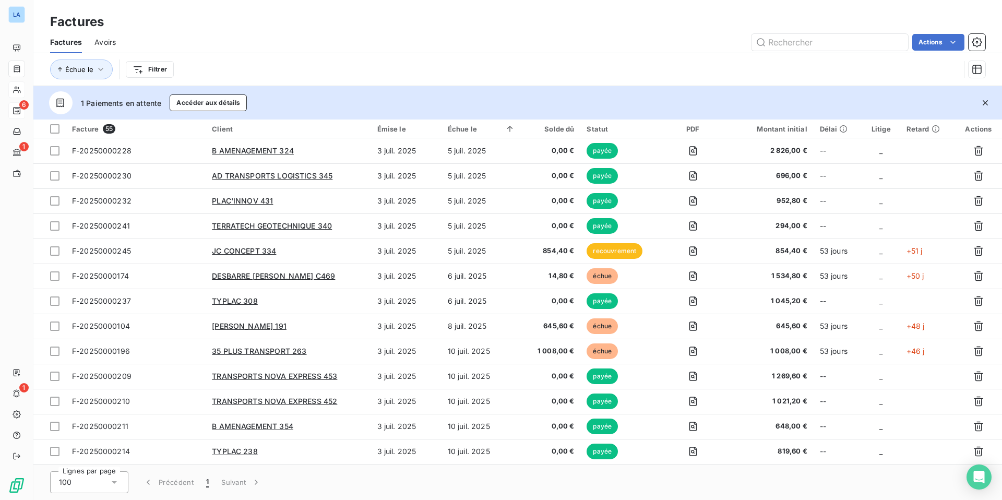
click at [391, 42] on div "Actions" at bounding box center [556, 42] width 857 height 17
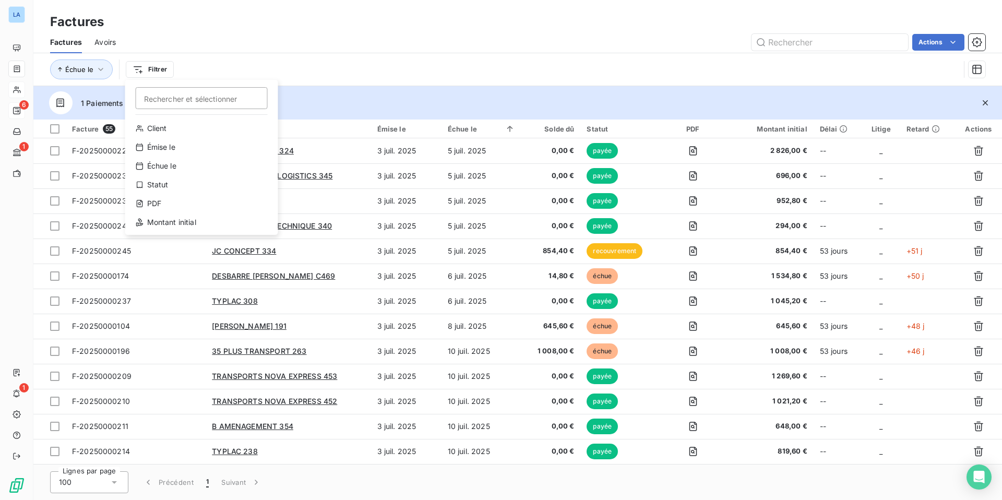
click at [154, 70] on html "LA 6 1 1 Factures Factures Avoirs Actions Échue le Filtrer Rechercher et sélect…" at bounding box center [501, 250] width 1002 height 500
click at [162, 183] on div "Statut" at bounding box center [201, 184] width 145 height 17
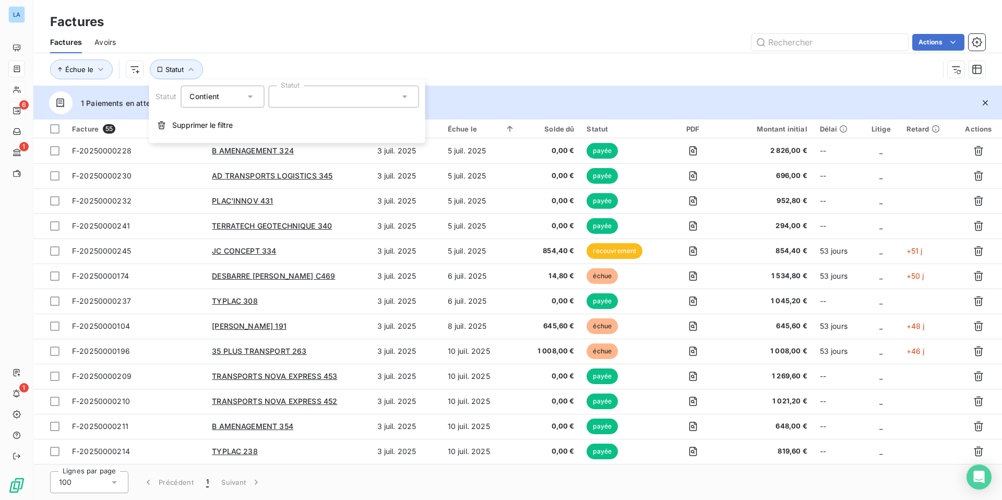
click at [403, 96] on icon at bounding box center [404, 96] width 5 height 3
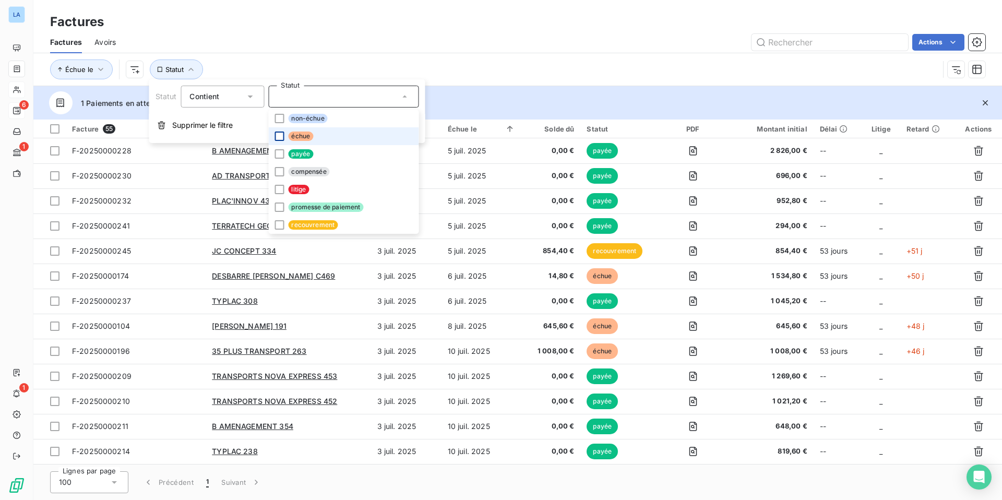
click at [281, 137] on div at bounding box center [278, 136] width 9 height 9
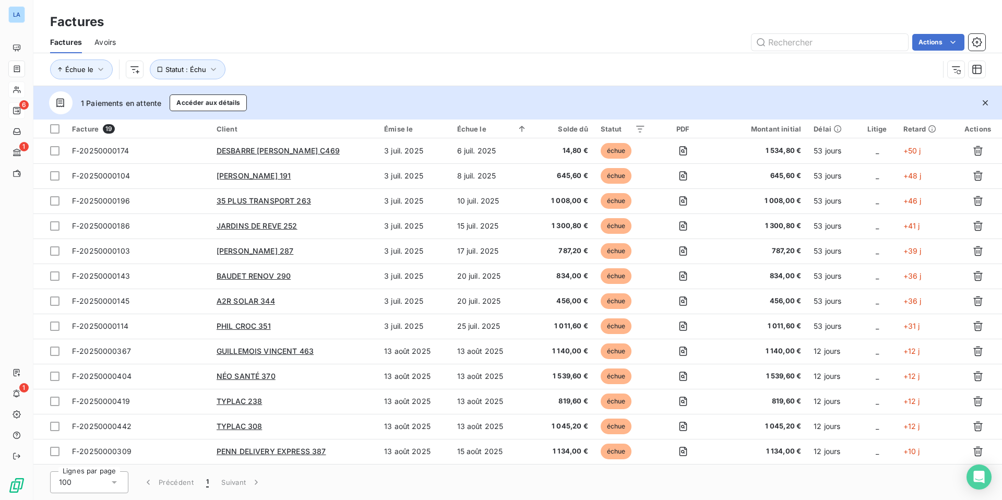
click at [443, 53] on div "Échue le Statut : Échu" at bounding box center [517, 69] width 935 height 32
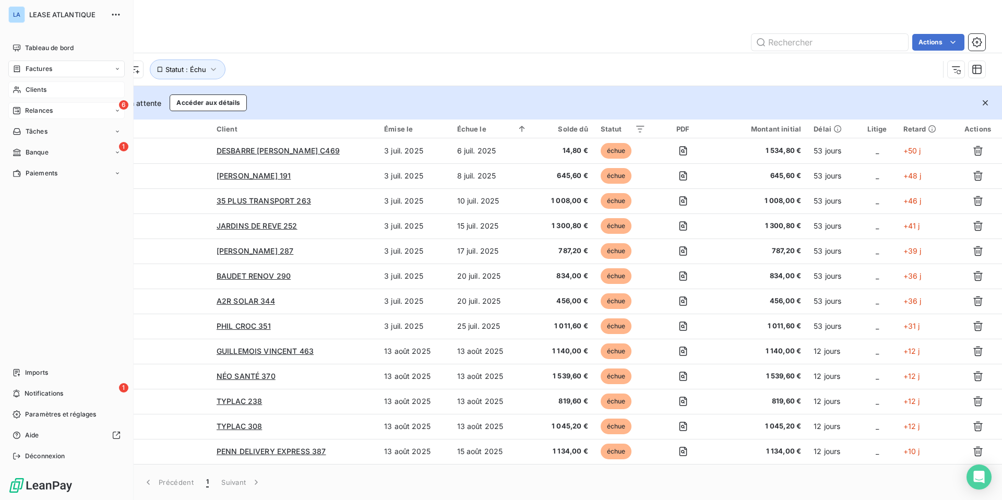
click at [35, 68] on span "Factures" at bounding box center [39, 68] width 27 height 9
click at [38, 68] on span "Factures" at bounding box center [39, 68] width 27 height 9
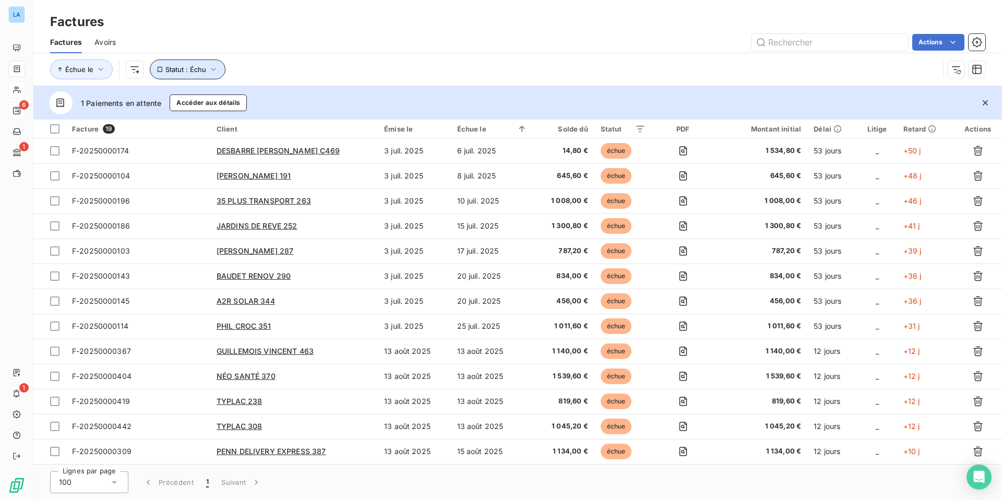
click at [211, 73] on icon "button" at bounding box center [213, 69] width 10 height 10
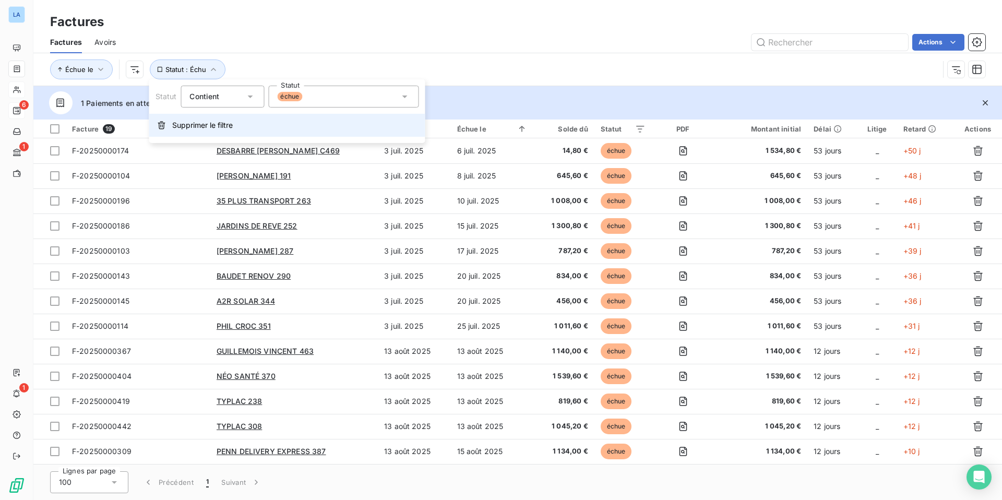
click at [192, 124] on span "Supprimer le filtre" at bounding box center [202, 125] width 61 height 10
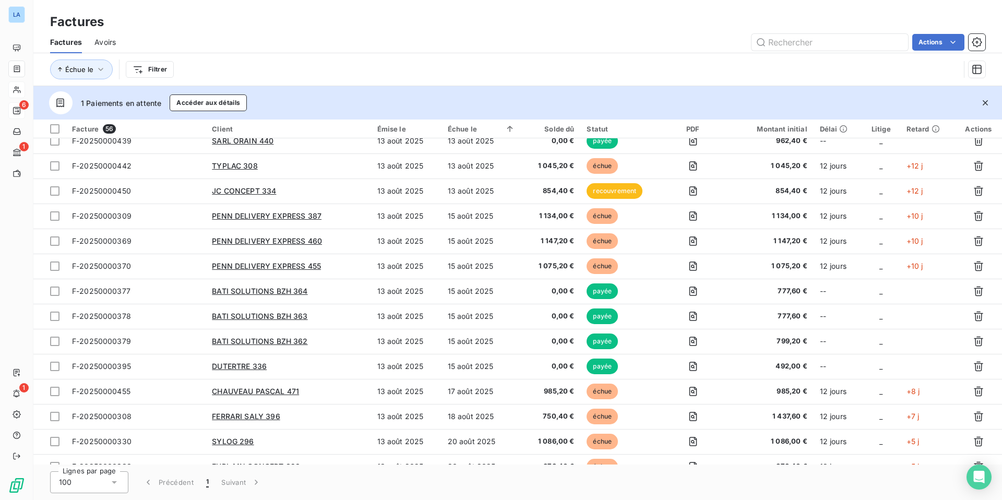
scroll to position [1077, 0]
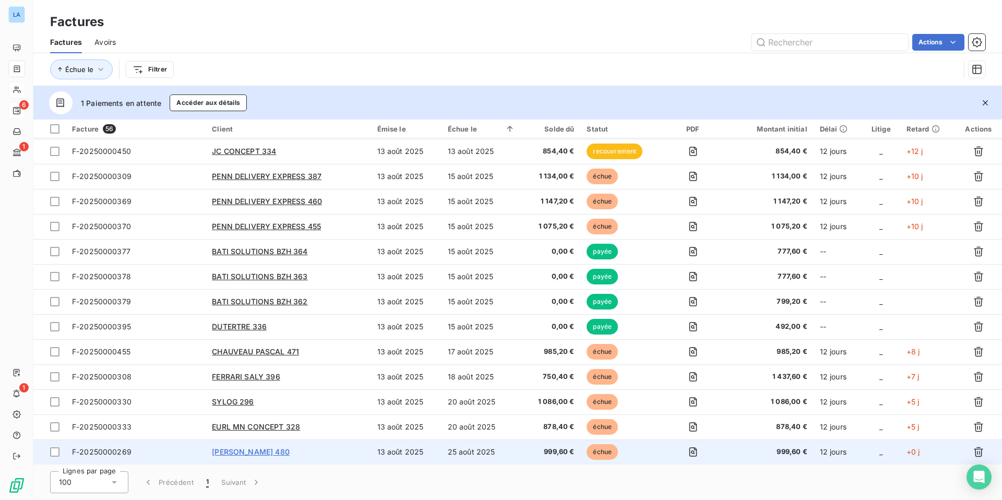
click at [232, 449] on span "JAMES 480" at bounding box center [251, 451] width 78 height 9
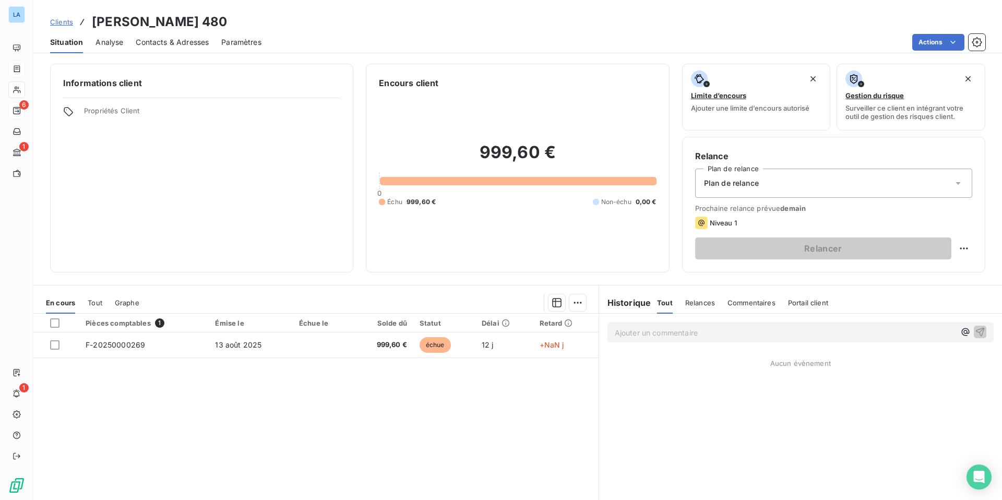
click at [176, 39] on span "Contacts & Adresses" at bounding box center [172, 42] width 73 height 10
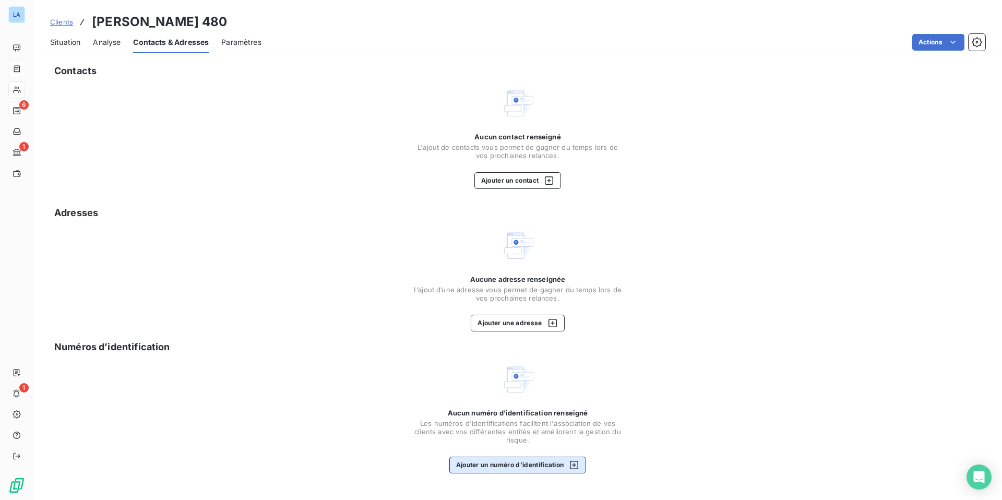
click at [574, 464] on icon "button" at bounding box center [574, 465] width 10 height 10
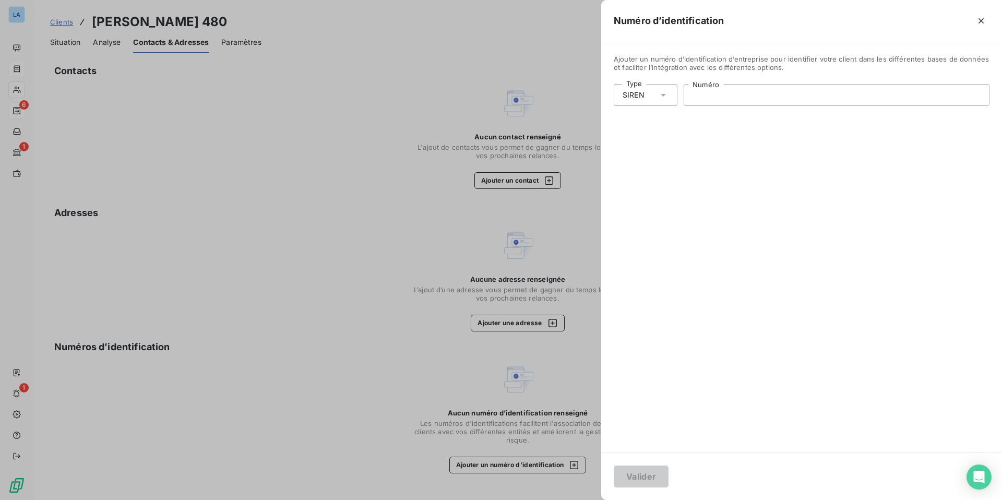
click at [703, 94] on input "Numéro" at bounding box center [836, 95] width 305 height 21
paste input "912 145 190"
type input "912 145 190"
click at [641, 476] on button "Valider" at bounding box center [641, 476] width 55 height 22
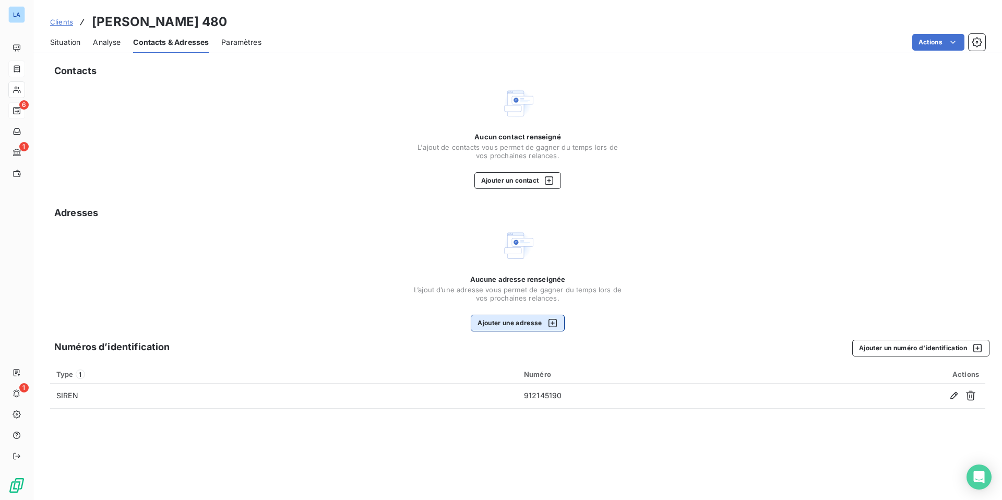
click at [552, 323] on icon "button" at bounding box center [552, 323] width 8 height 8
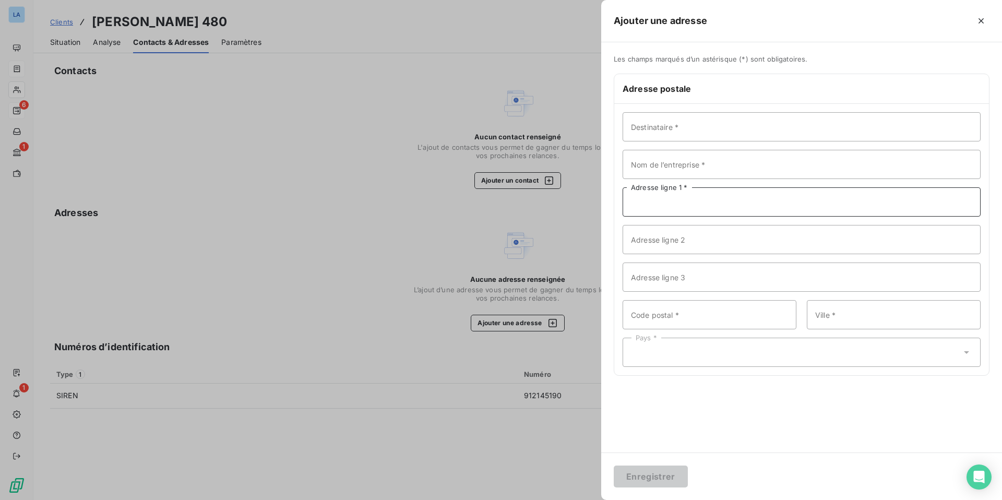
click at [652, 201] on input "Adresse ligne 1 *" at bounding box center [802, 201] width 358 height 29
paste input "CHEMIN DE TROUSSEAUVILLE"
type input "CHEMIN DE TROUSSEAUVILLE"
click at [634, 312] on input "Code postal *" at bounding box center [710, 314] width 174 height 29
type input "14510"
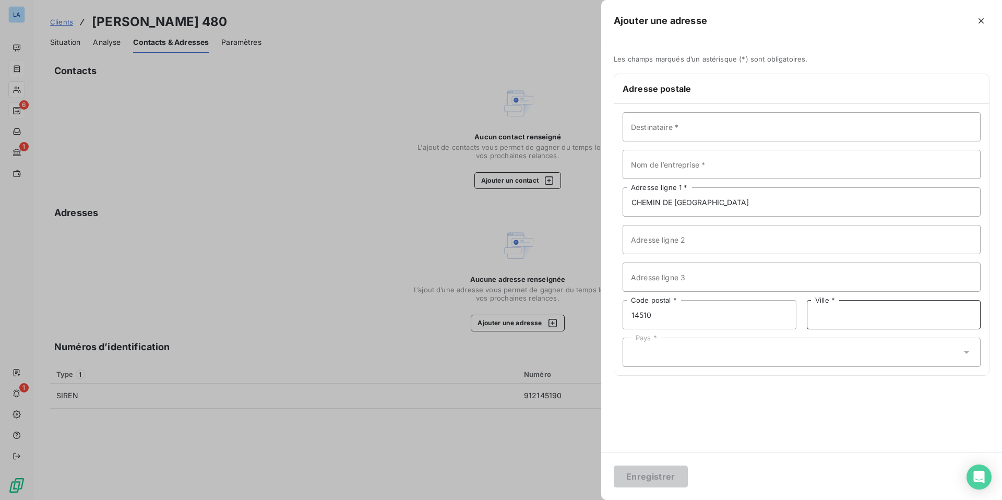
click at [868, 315] on input "Ville *" at bounding box center [894, 314] width 174 height 29
type input "h"
type input "HOULGATE"
click at [970, 353] on icon at bounding box center [966, 352] width 10 height 10
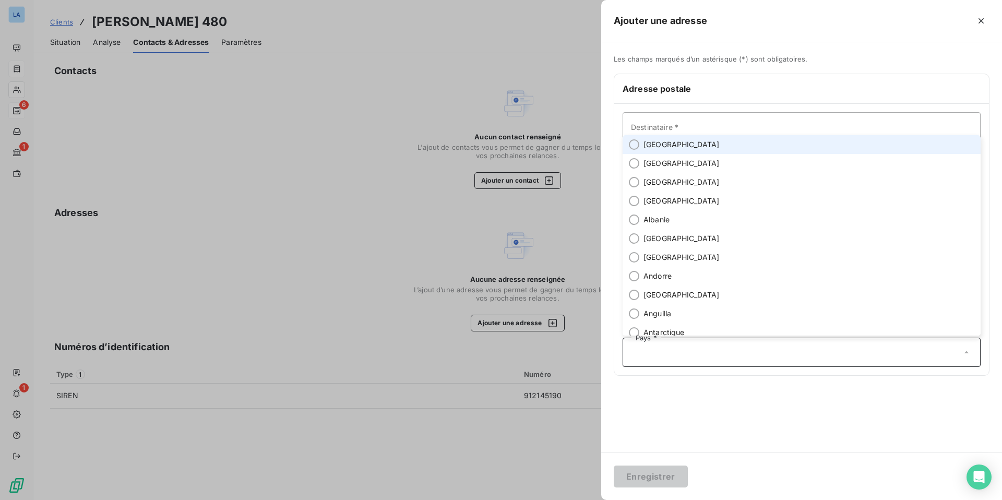
click at [822, 148] on li "France" at bounding box center [802, 144] width 358 height 19
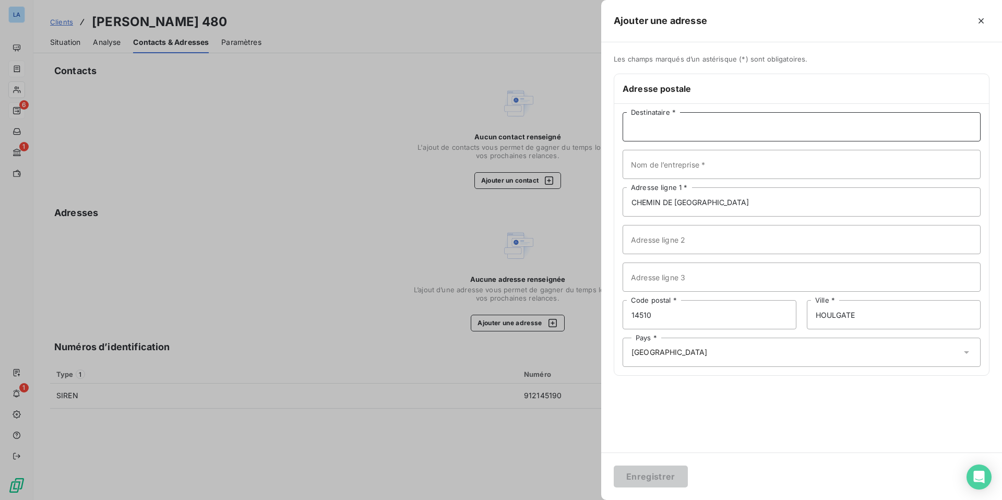
click at [733, 125] on input "Destinataire *" at bounding box center [802, 126] width 358 height 29
type input "Mr JAMES"
click at [704, 158] on input "Nom de l’entreprise *" at bounding box center [802, 164] width 358 height 29
type input "[PERSON_NAME]"
click at [651, 476] on button "Enregistrer" at bounding box center [651, 476] width 74 height 22
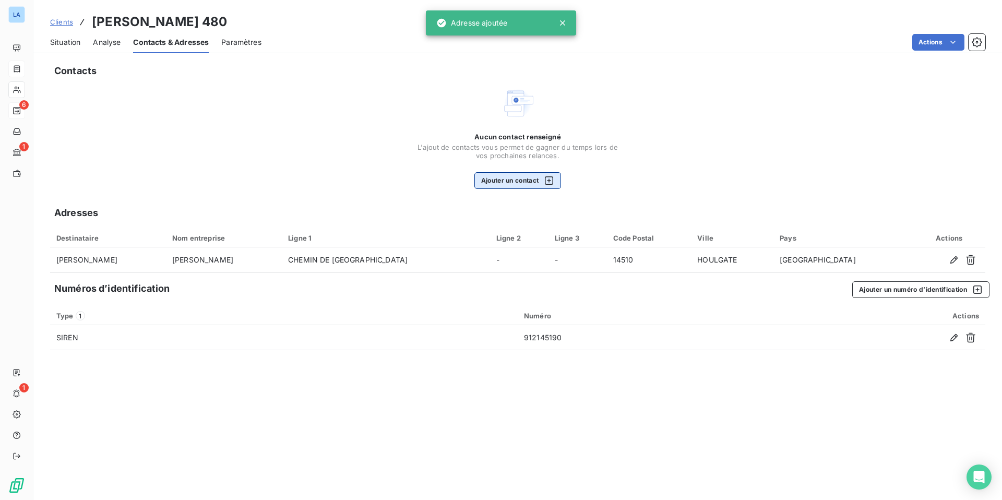
click at [553, 183] on icon "button" at bounding box center [549, 180] width 10 height 10
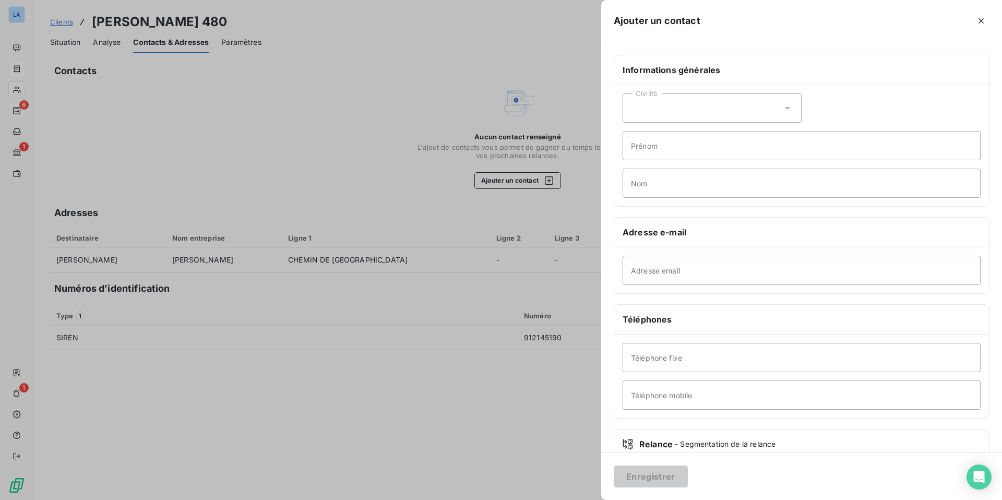
scroll to position [1, 0]
click at [789, 108] on icon at bounding box center [787, 107] width 10 height 10
click at [755, 148] on li "Monsieur" at bounding box center [712, 152] width 179 height 19
click at [744, 150] on input "Prénom" at bounding box center [802, 144] width 358 height 29
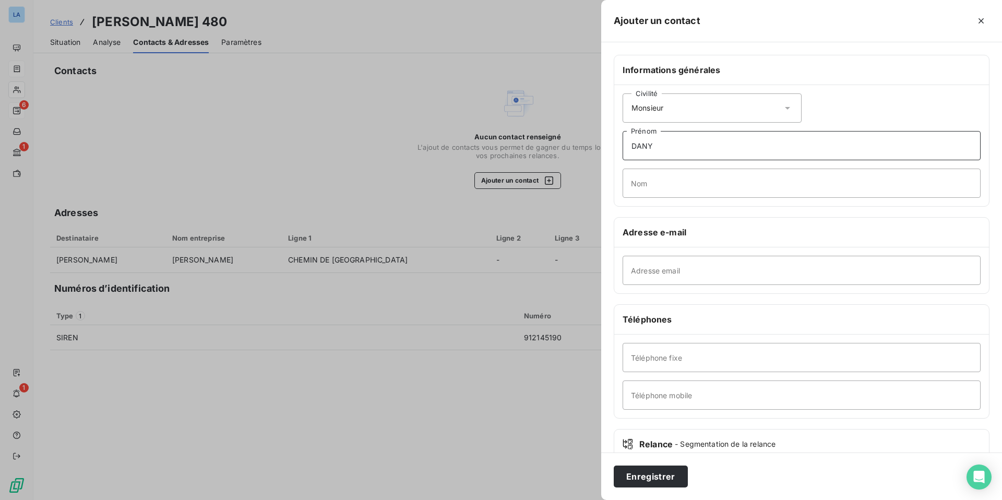
type input "DANY"
click at [710, 186] on input "Nom" at bounding box center [802, 183] width 358 height 29
type input "[PERSON_NAME]"
click at [689, 269] on input "Adresse email" at bounding box center [802, 270] width 358 height 29
paste input "nadia.pierre14@gmail.com"
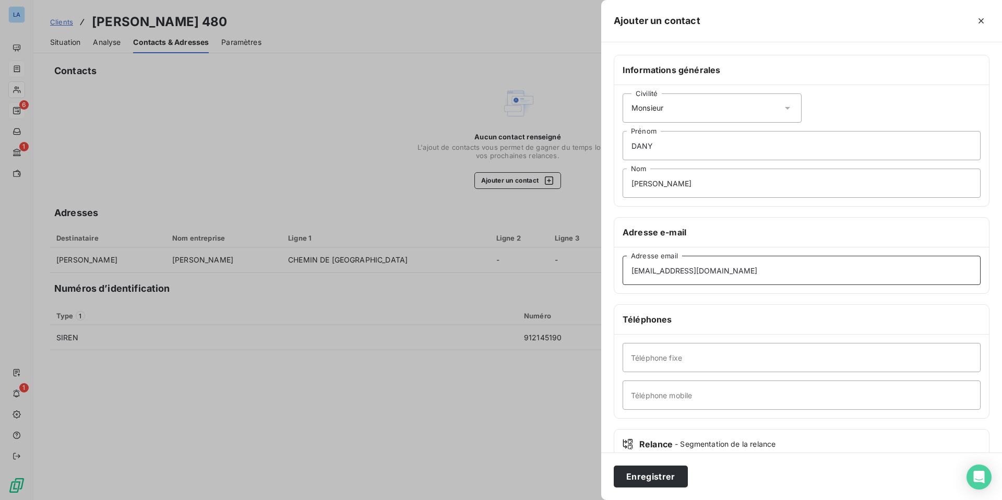
type input "nadia.pierre14@gmail.com"
click at [674, 395] on input "Téléphone mobile" at bounding box center [802, 394] width 358 height 29
paste input "06 95 18 78 85"
type input "06 95 18 78 85"
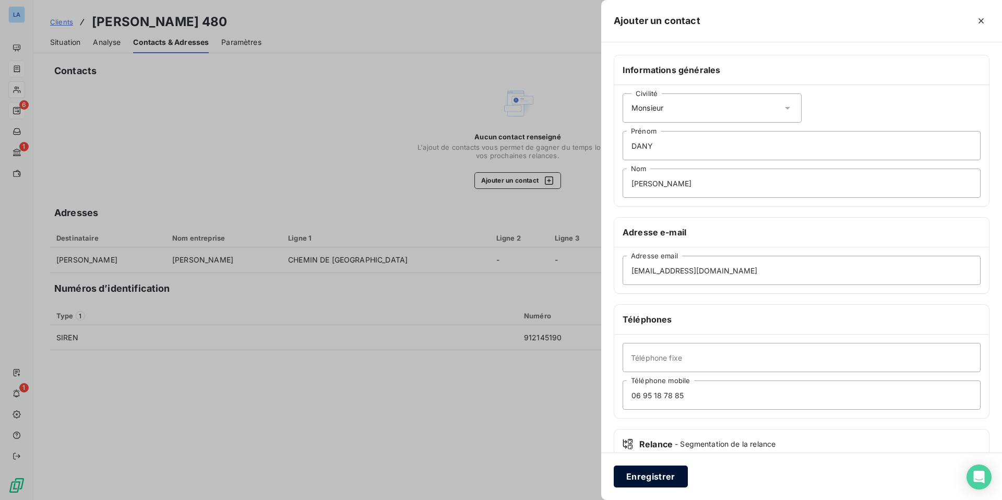
click at [651, 477] on button "Enregistrer" at bounding box center [651, 476] width 74 height 22
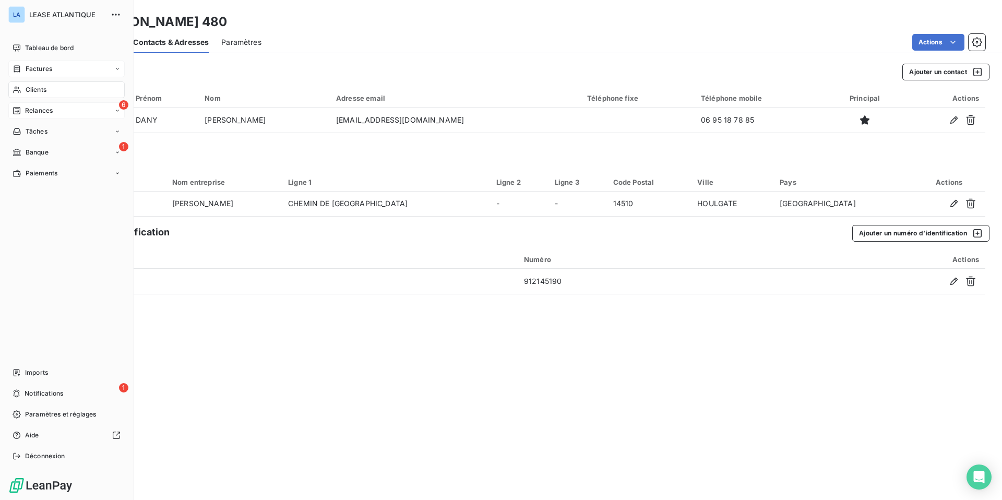
click at [35, 110] on span "Relances" at bounding box center [39, 110] width 28 height 9
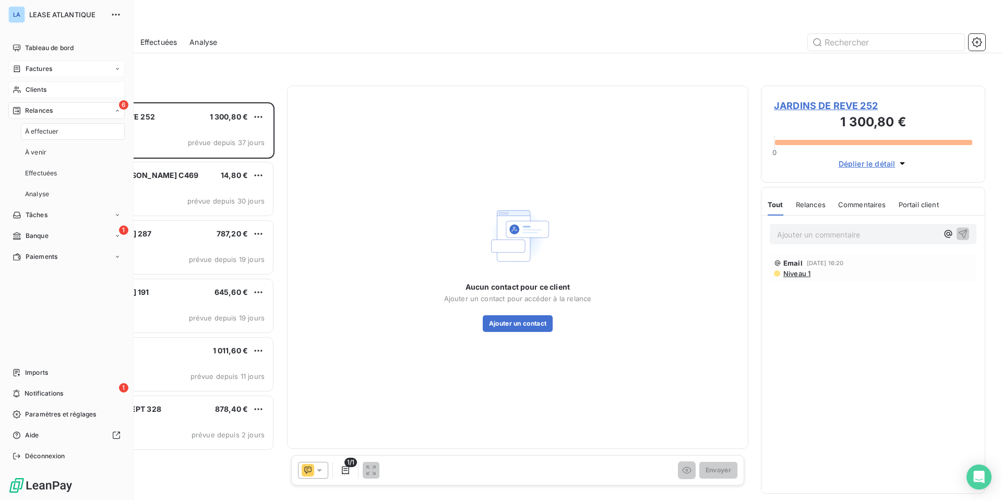
scroll to position [398, 224]
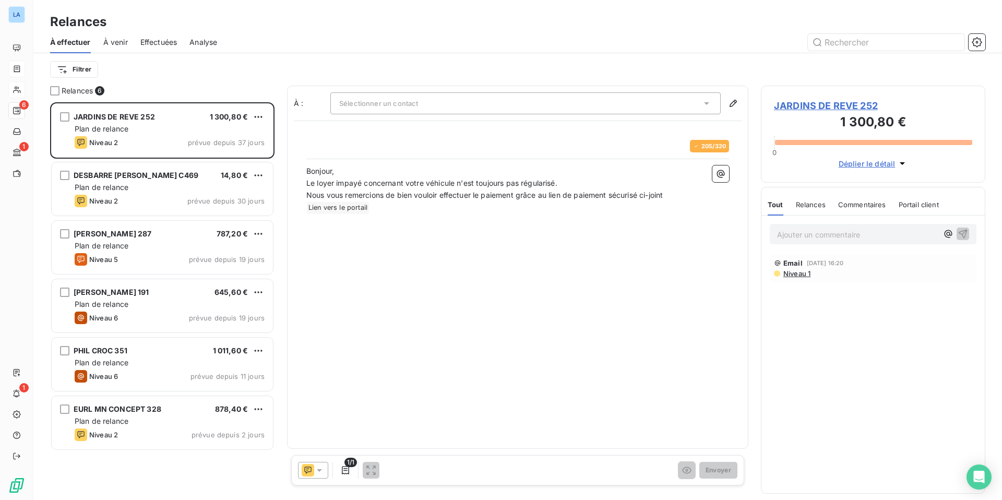
click at [113, 40] on span "À venir" at bounding box center [115, 42] width 25 height 10
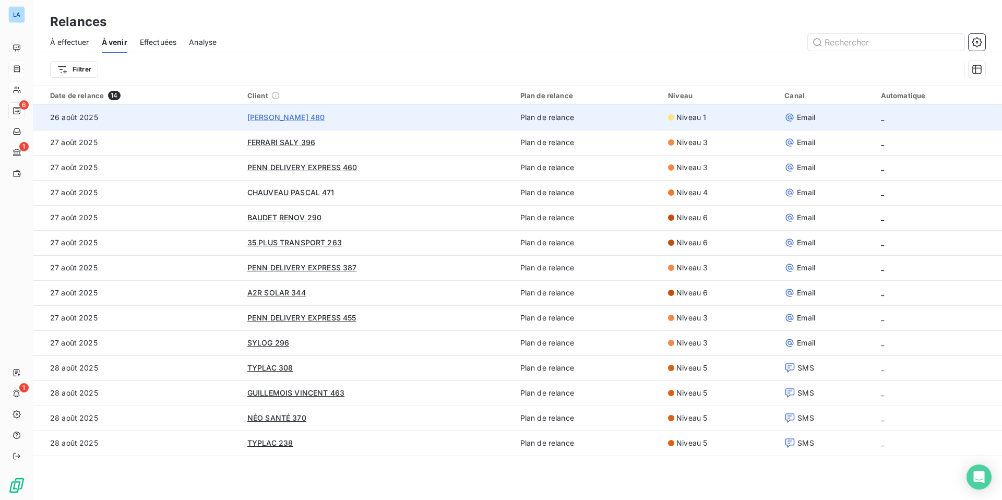
click at [263, 117] on span "JAMES 480" at bounding box center [286, 117] width 78 height 9
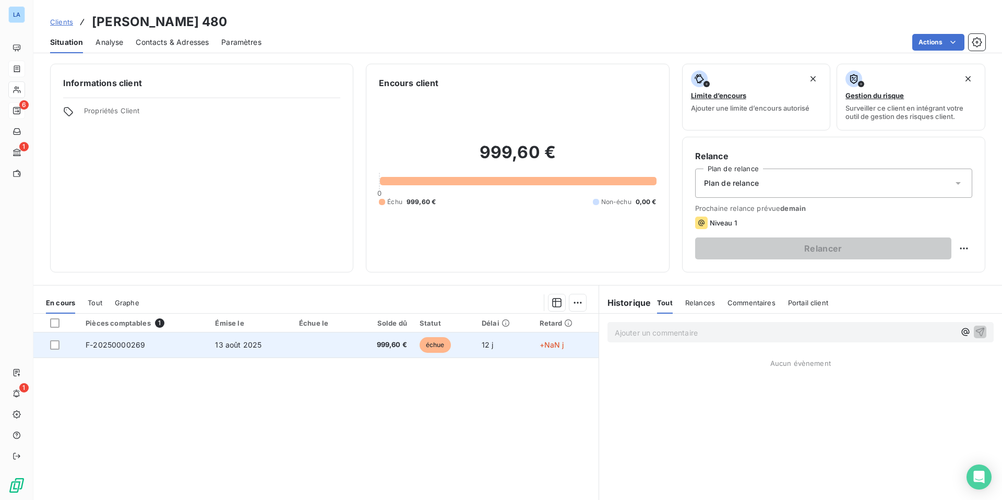
click at [122, 344] on span "F-20250000269" at bounding box center [115, 344] width 59 height 9
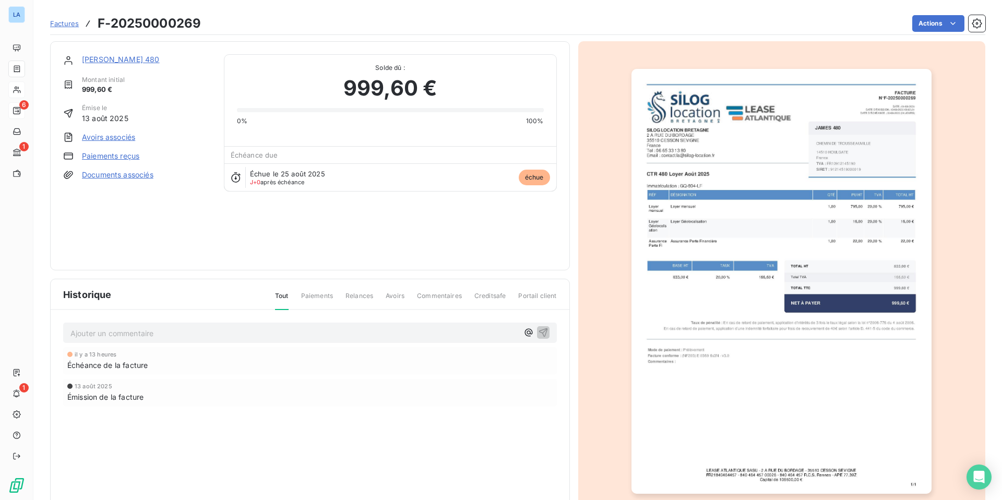
scroll to position [2, 0]
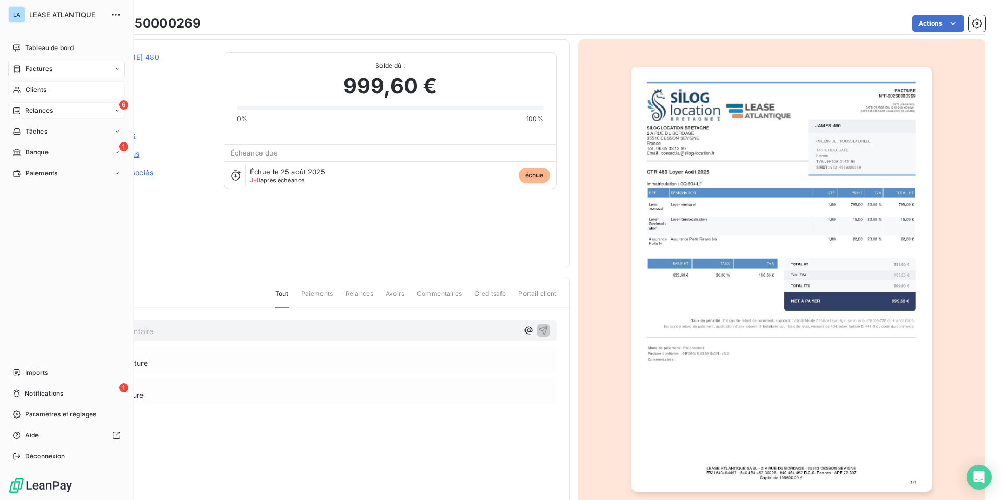
click at [28, 110] on span "Relances" at bounding box center [39, 110] width 28 height 9
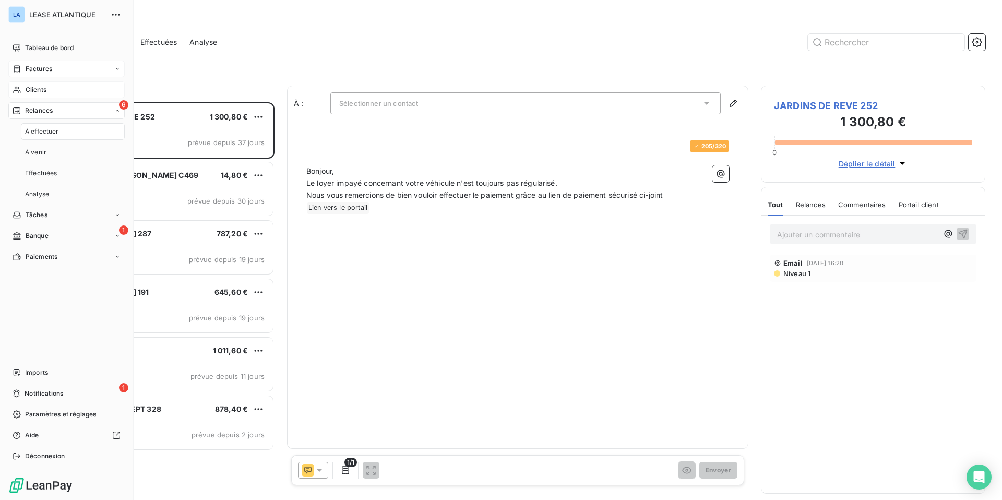
scroll to position [398, 224]
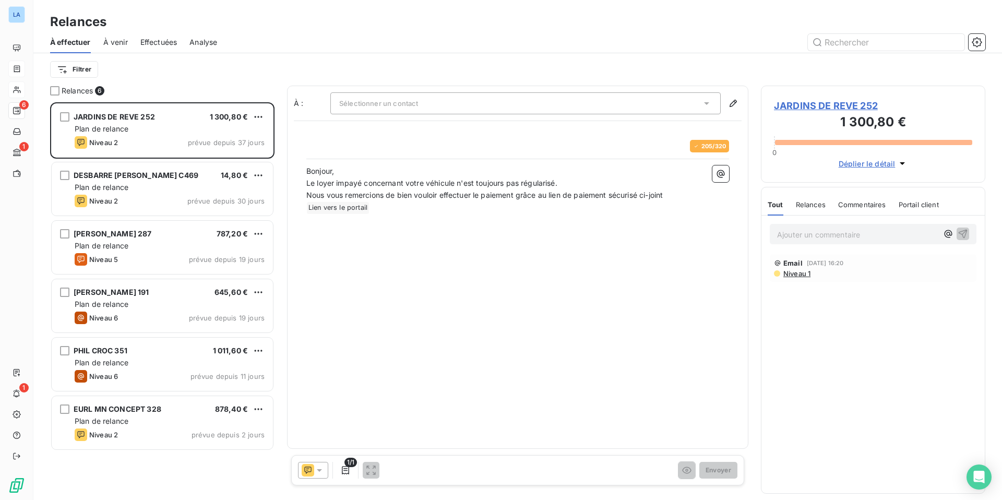
click at [114, 42] on span "À venir" at bounding box center [115, 42] width 25 height 10
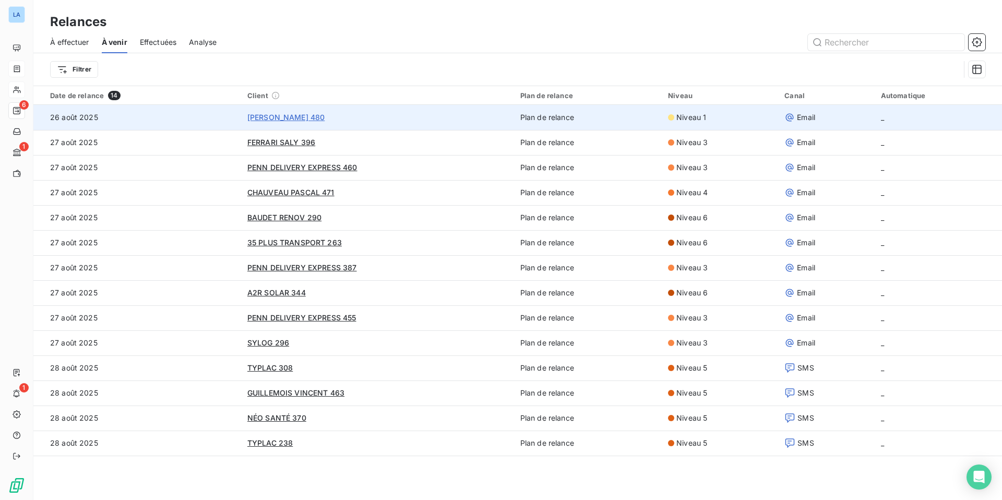
click at [257, 114] on span "JAMES 480" at bounding box center [286, 117] width 78 height 9
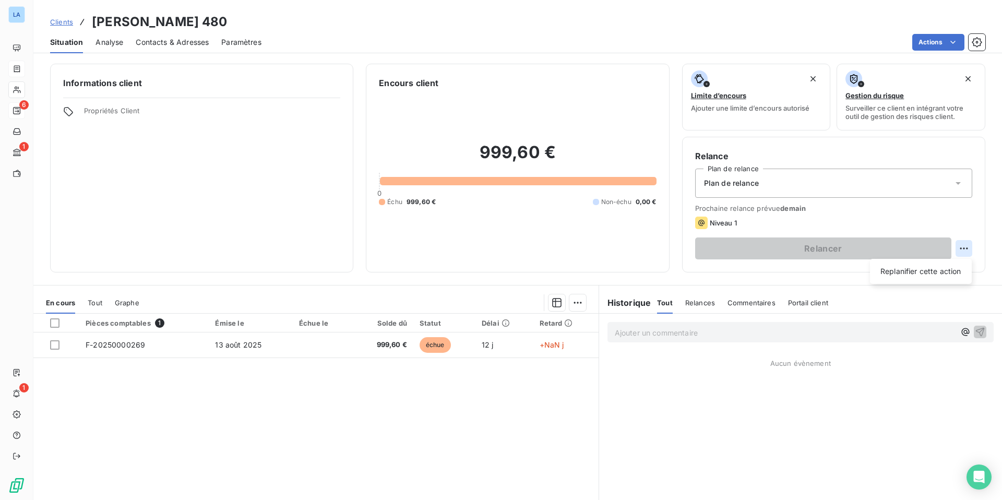
click at [963, 245] on html "LA 6 1 1 Clients JAMES 480 Situation Analyse Contacts & Adresses Paramètres Act…" at bounding box center [501, 250] width 1002 height 500
click at [933, 271] on div "Replanifier cette action" at bounding box center [920, 271] width 93 height 17
select select "7"
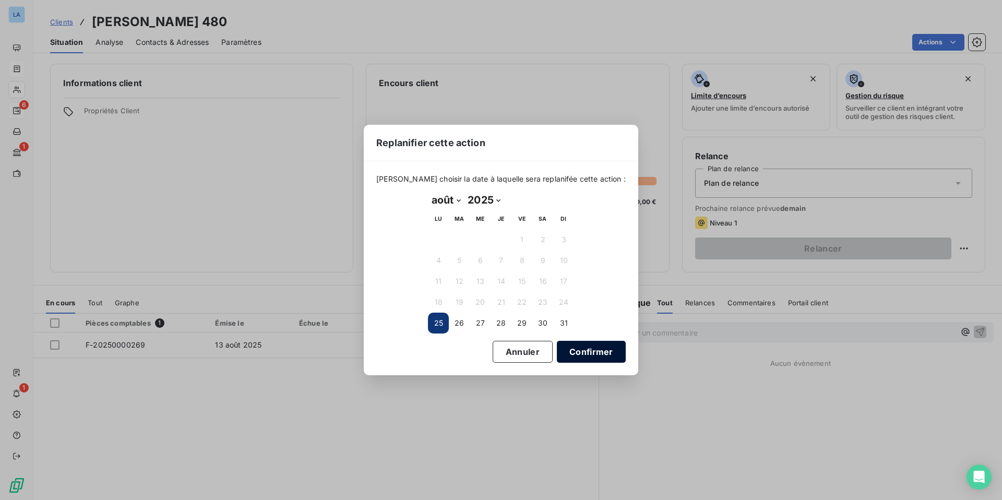
click at [568, 354] on button "Confirmer" at bounding box center [591, 352] width 69 height 22
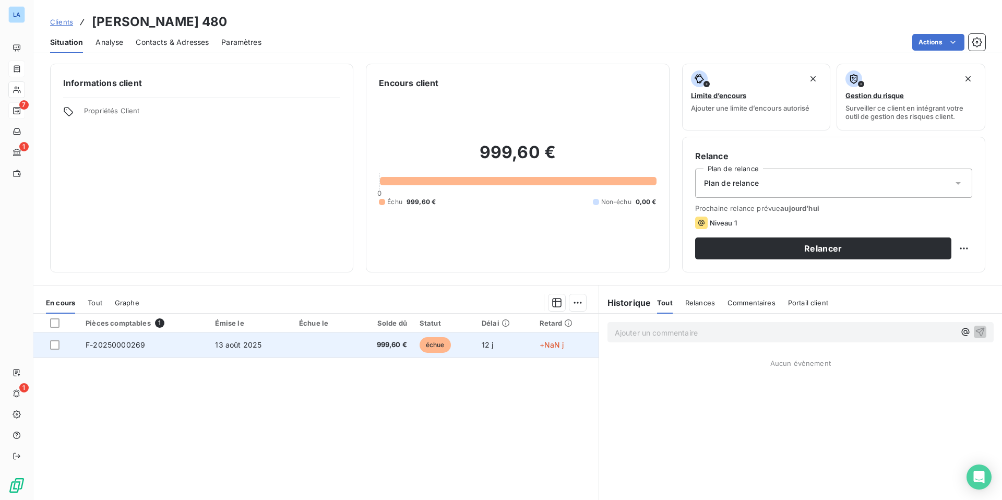
click at [112, 345] on span "F-20250000269" at bounding box center [115, 344] width 59 height 9
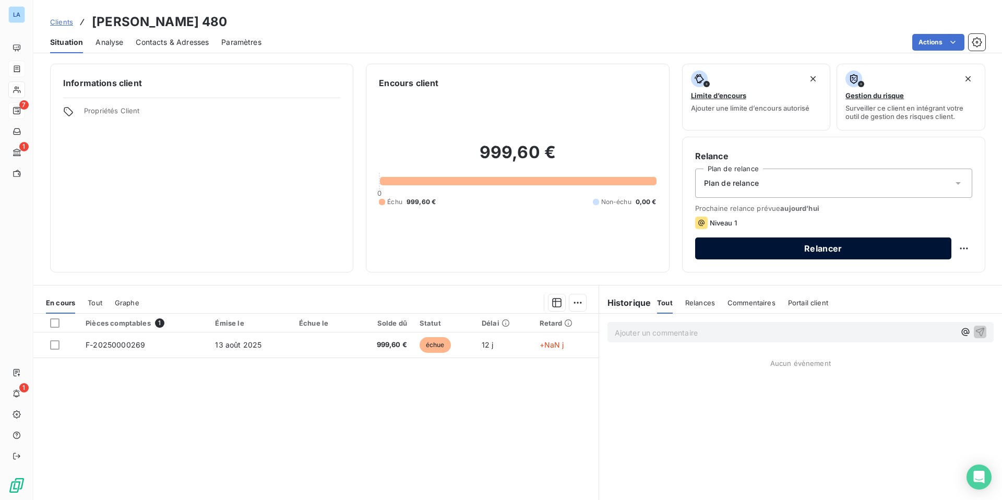
click at [819, 249] on button "Relancer" at bounding box center [823, 248] width 256 height 22
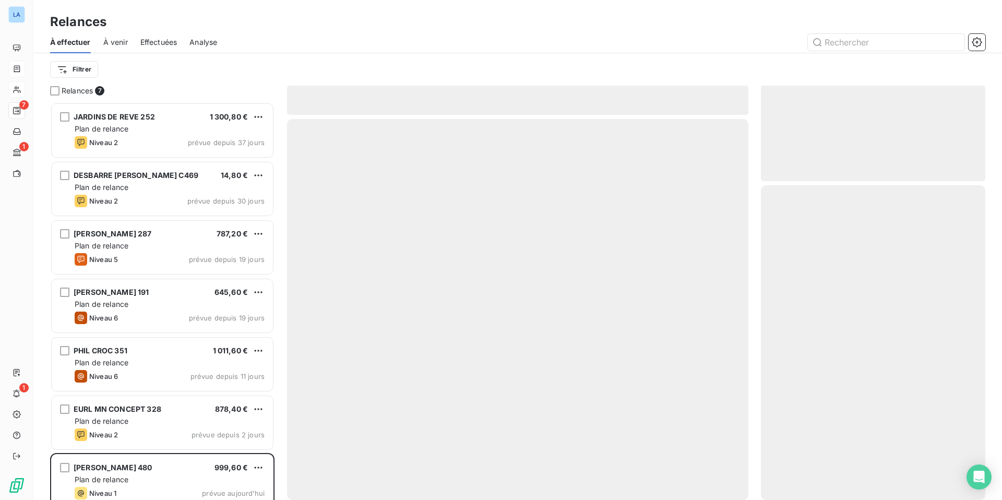
scroll to position [398, 224]
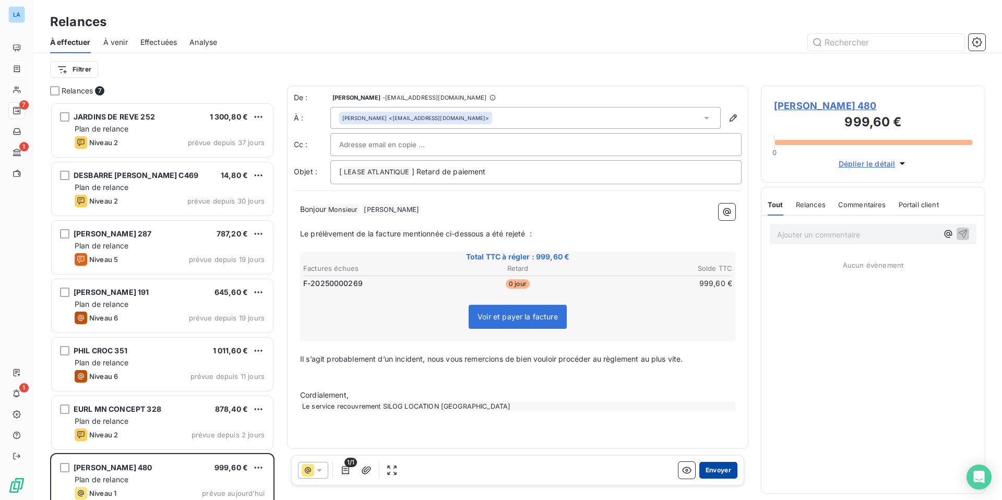
click at [718, 470] on button "Envoyer" at bounding box center [718, 470] width 38 height 17
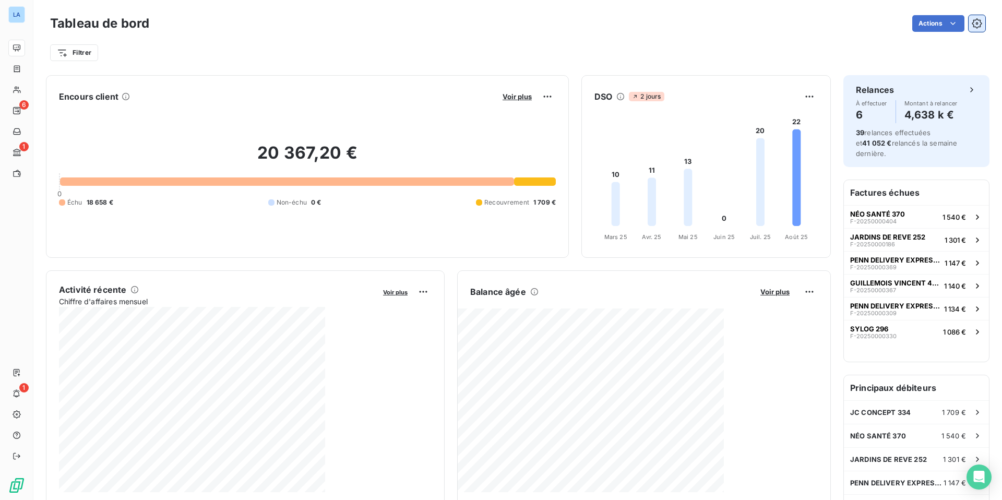
click at [789, 22] on icon "button" at bounding box center [977, 23] width 10 height 10
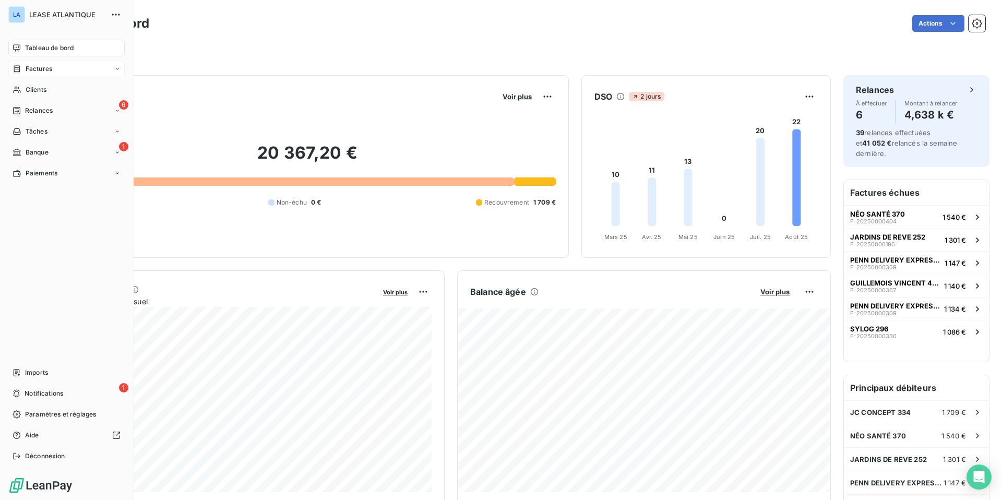
click at [33, 69] on span "Factures" at bounding box center [39, 68] width 27 height 9
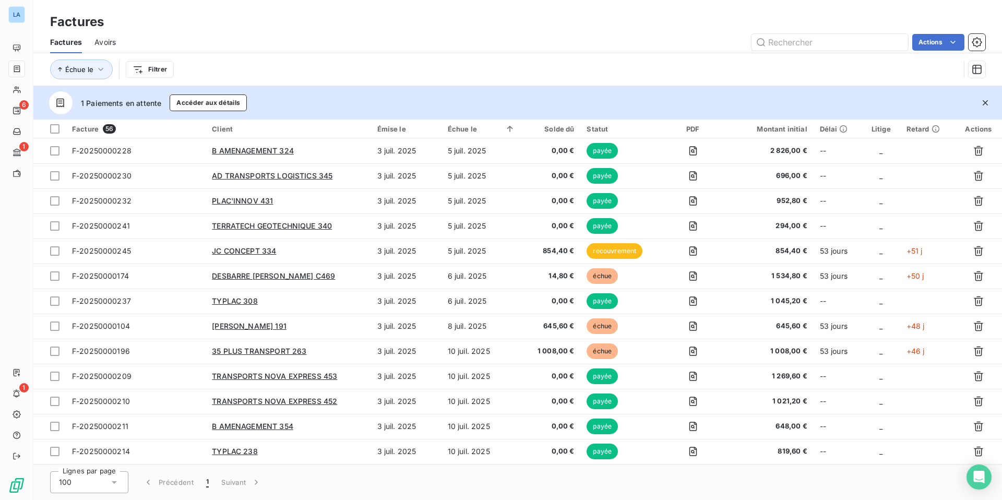
click at [789, 8] on html "LA 6 1 1 Factures Factures Avoirs Actions Échue le Filtrer 1 Paiements en atten…" at bounding box center [501, 250] width 1002 height 500
click at [789, 43] on icon "button" at bounding box center [977, 42] width 10 height 10
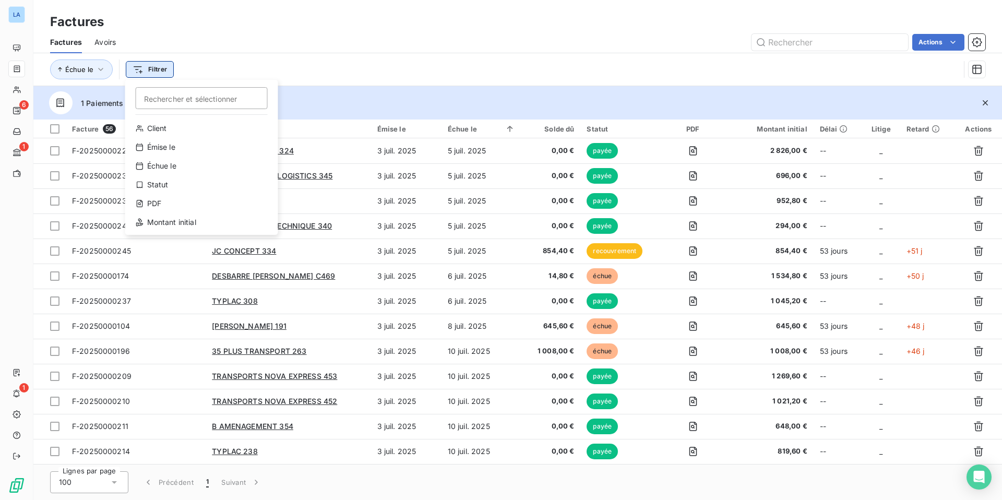
click at [147, 67] on html "LA 6 1 1 Factures Factures Avoirs Actions Échue le Filtrer Rechercher et sélect…" at bounding box center [501, 250] width 1002 height 500
click at [174, 168] on div "Échue le" at bounding box center [201, 166] width 145 height 17
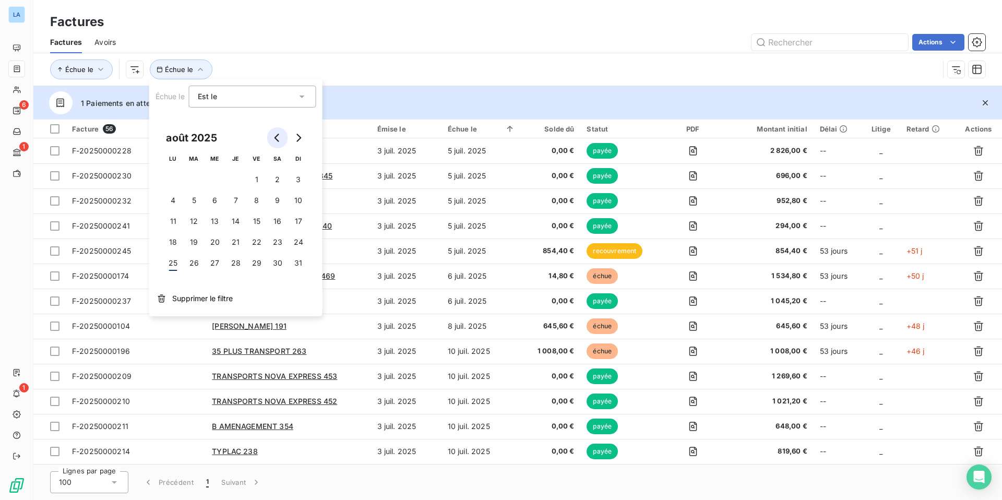
click at [274, 142] on button "Go to previous month" at bounding box center [277, 137] width 21 height 21
click at [194, 177] on button "1" at bounding box center [194, 179] width 21 height 21
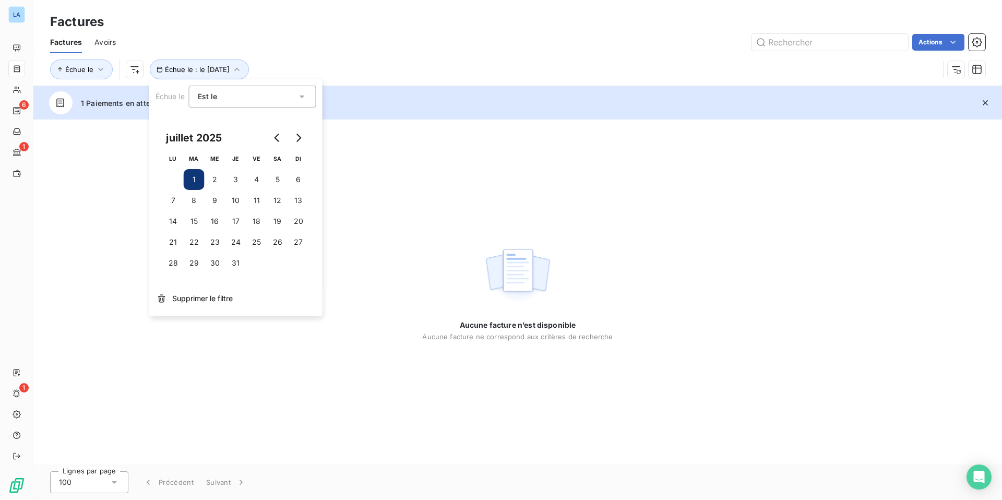
click at [304, 96] on icon at bounding box center [302, 96] width 10 height 10
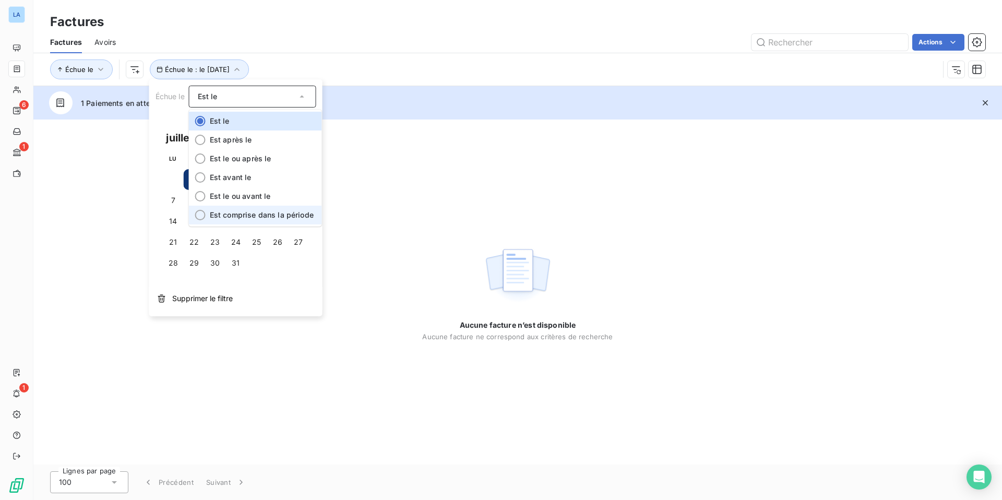
click at [197, 214] on div at bounding box center [200, 215] width 10 height 10
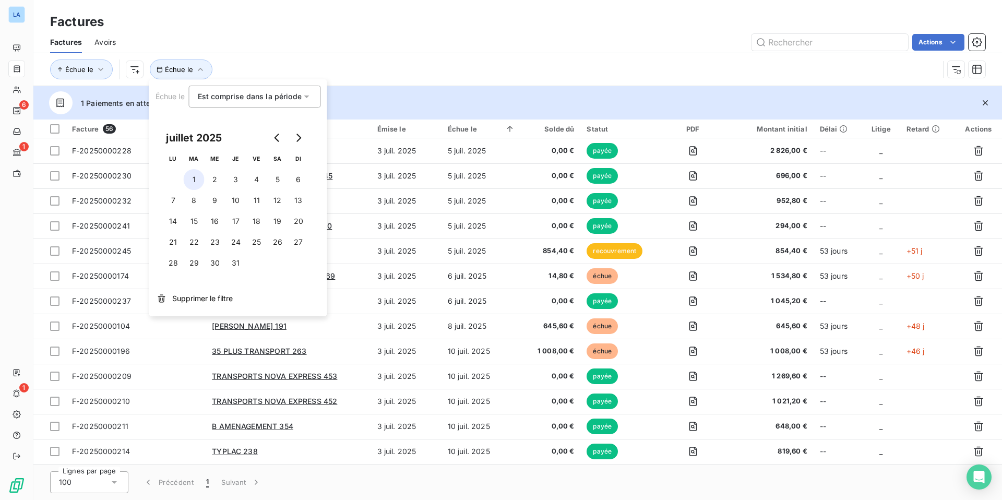
click at [194, 179] on button "1" at bounding box center [194, 179] width 21 height 21
click at [235, 264] on button "31" at bounding box center [235, 263] width 21 height 21
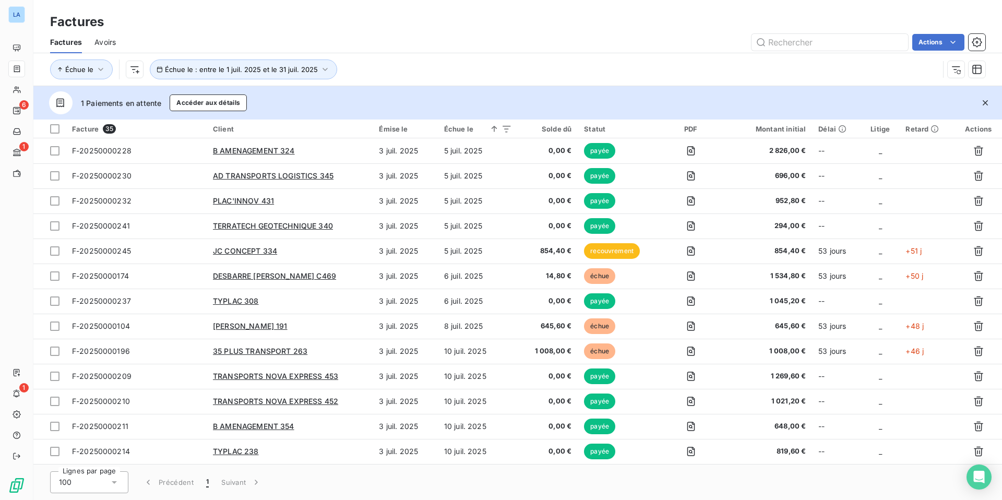
click at [420, 31] on div "Factures Avoirs Actions" at bounding box center [517, 42] width 969 height 22
click at [789, 68] on icon "button" at bounding box center [977, 69] width 10 height 10
click at [789, 59] on div "Échue le Échue le : entre le 1 juil. 2025 et le 31 juil. 2025" at bounding box center [494, 69] width 889 height 20
click at [789, 40] on icon "button" at bounding box center [977, 42] width 10 height 10
click at [701, 21] on html "LA 6 1 1 Factures Factures Avoirs Actions Échue le Échue le : entre le 1 juil. …" at bounding box center [501, 250] width 1002 height 500
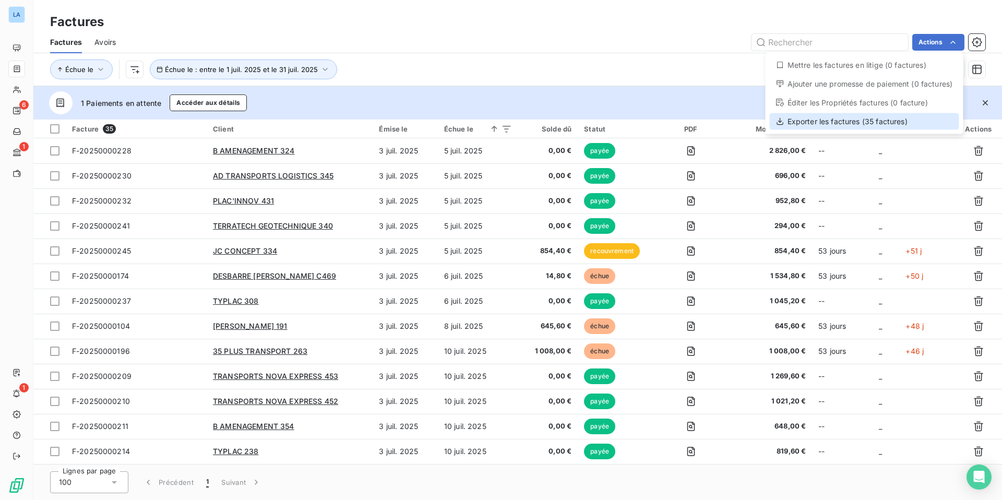
click at [789, 120] on div "Exporter les factures (35 factures)" at bounding box center [864, 121] width 189 height 17
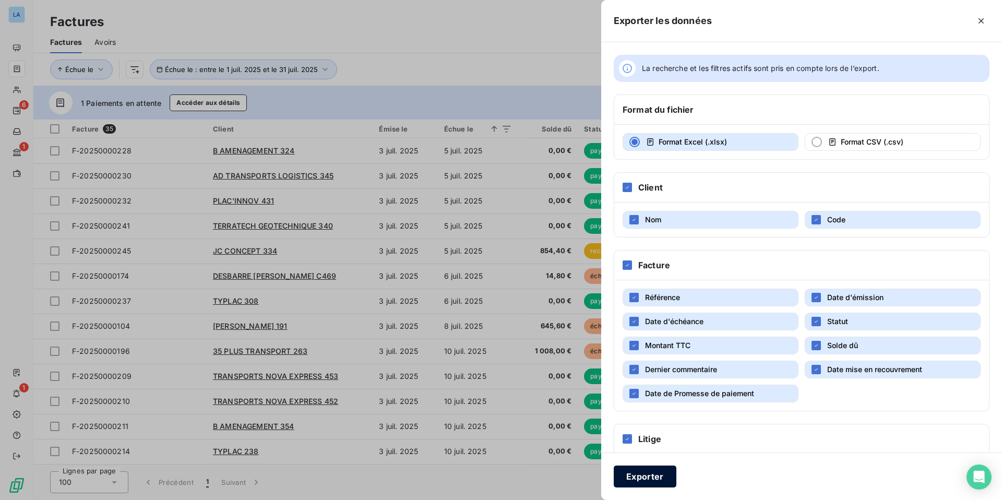
click at [646, 391] on button "Exporter" at bounding box center [645, 476] width 63 height 22
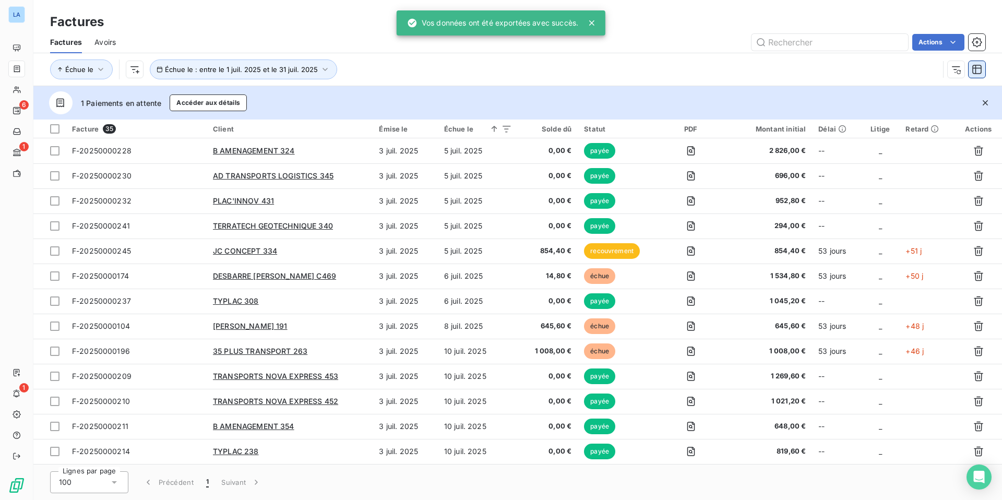
click at [789, 68] on icon "button" at bounding box center [976, 69] width 9 height 9
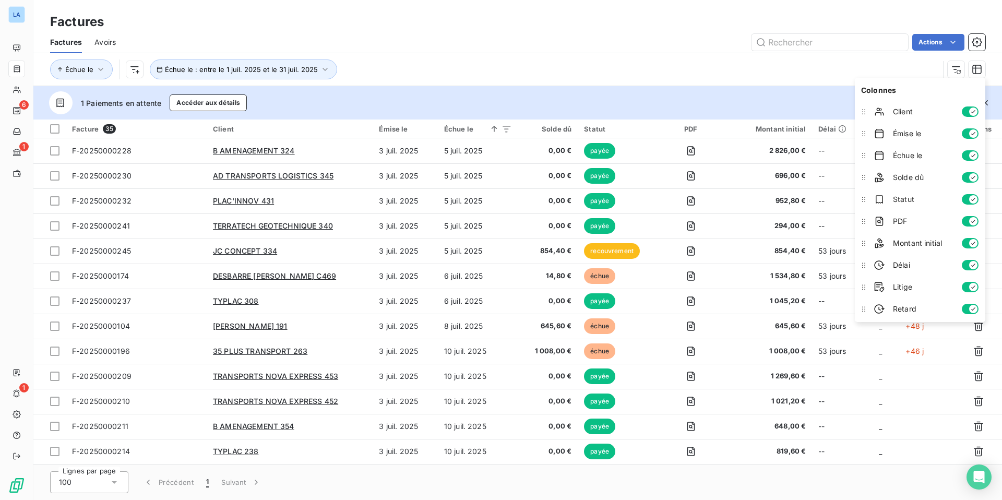
click at [756, 64] on div "Échue le Échue le : entre le 1 juil. 2025 et le 31 juil. 2025" at bounding box center [494, 69] width 889 height 20
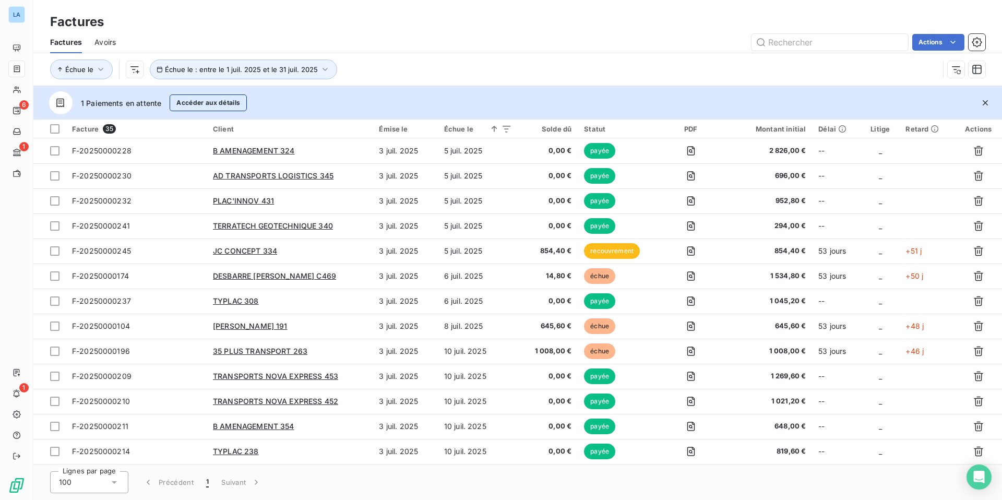
click at [200, 101] on button "Accéder aux détails" at bounding box center [208, 102] width 77 height 17
click at [242, 126] on html "LA 6 1 1 Factures Factures Avoirs Actions Échue le Échue le : entre le 1 juil. …" at bounding box center [501, 250] width 1002 height 500
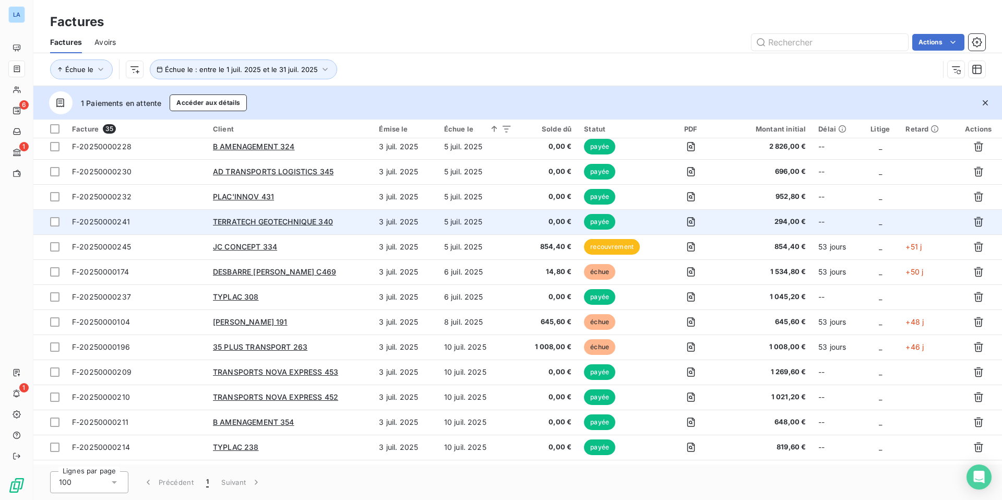
click at [595, 222] on span "payée" at bounding box center [599, 222] width 31 height 16
